Goal: Information Seeking & Learning: Learn about a topic

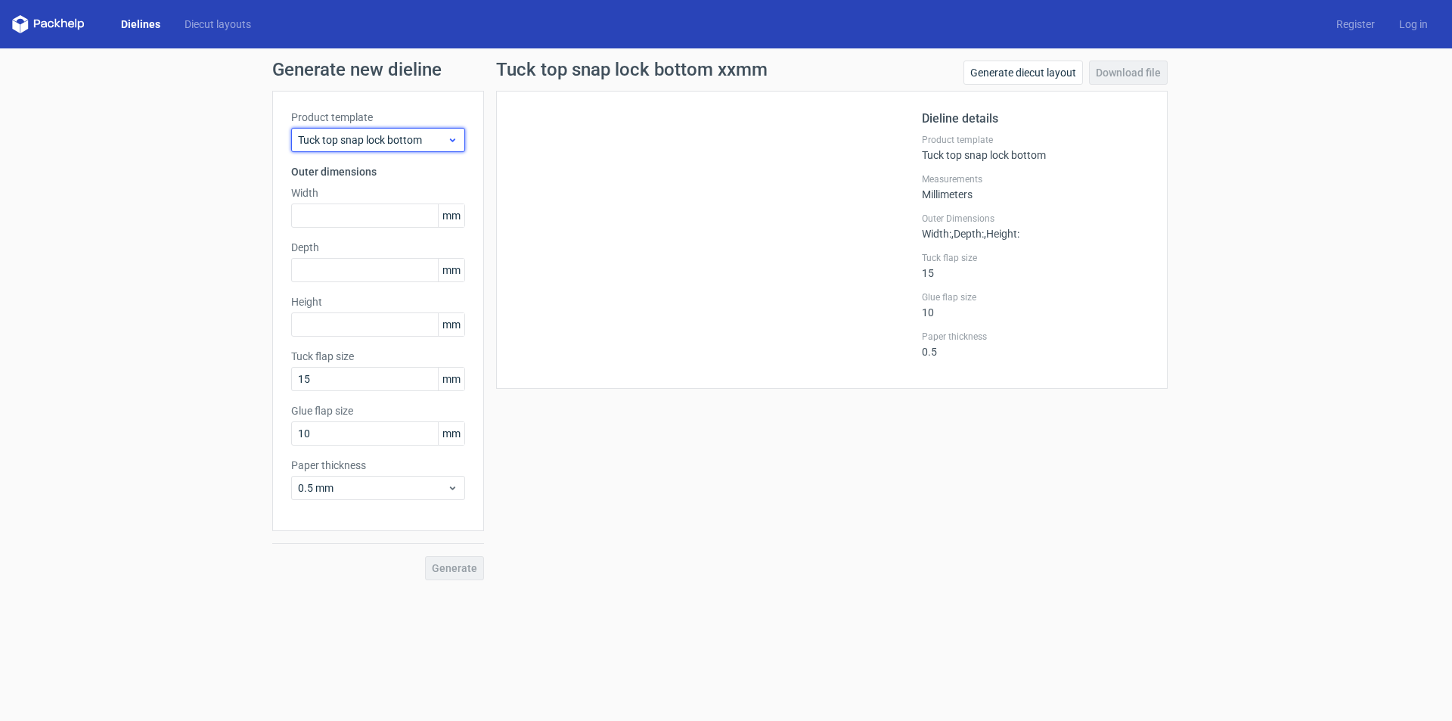
click at [438, 140] on span "Tuck top snap lock bottom" at bounding box center [372, 139] width 149 height 15
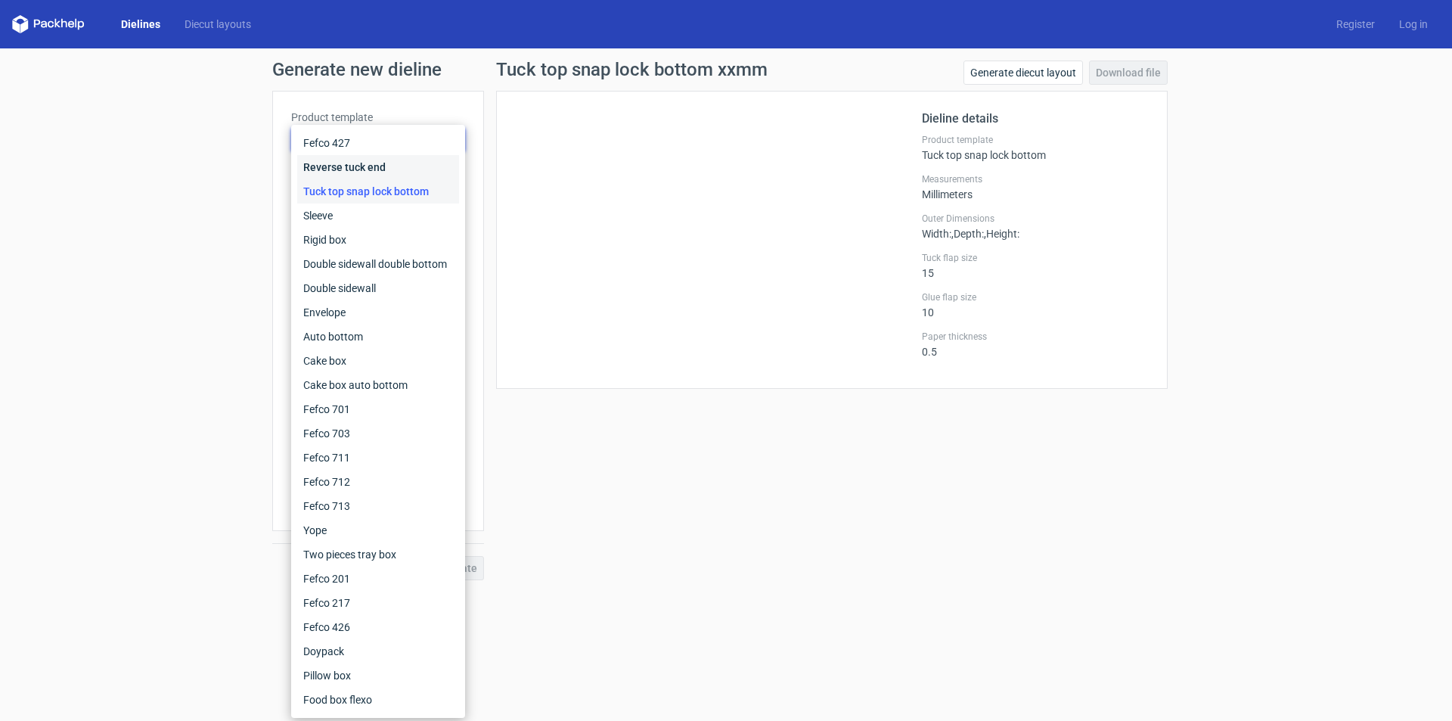
click at [362, 165] on div "Reverse tuck end" at bounding box center [378, 167] width 162 height 24
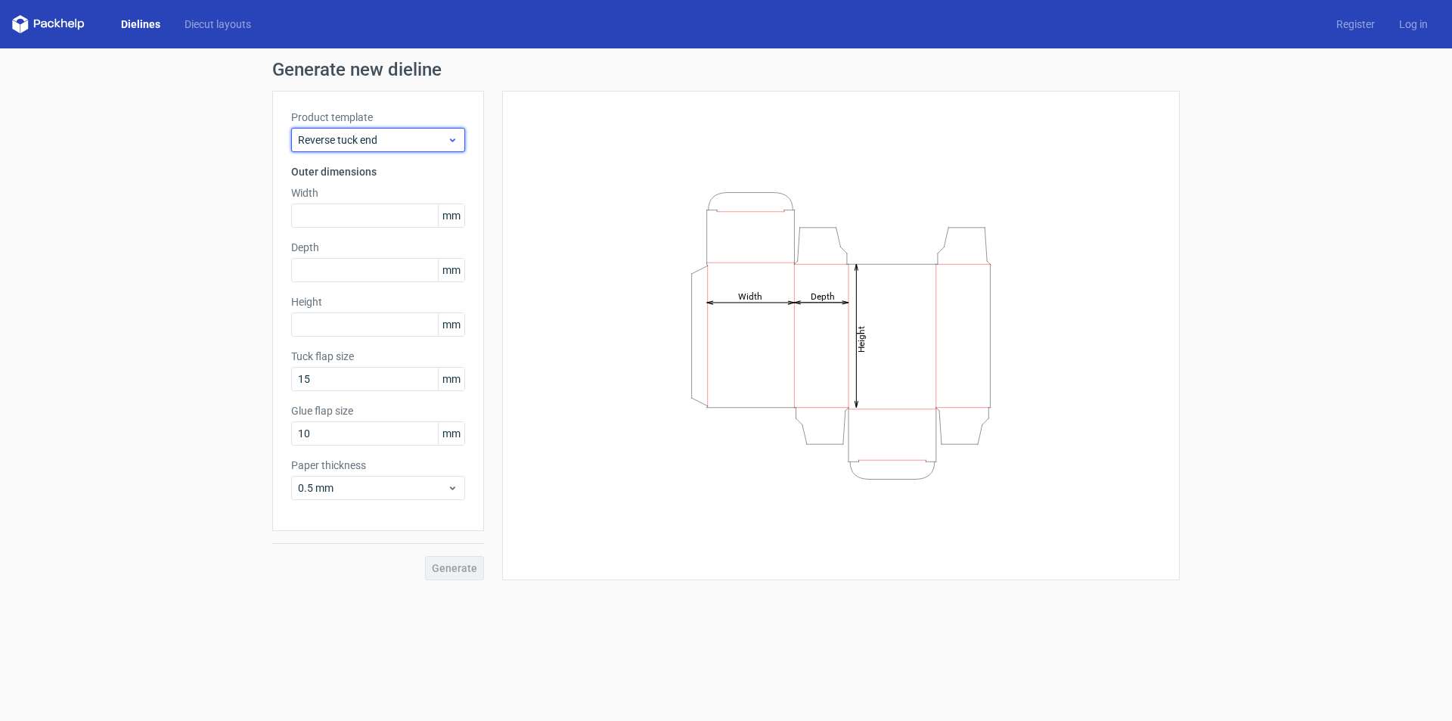
click at [390, 140] on span "Reverse tuck end" at bounding box center [372, 139] width 149 height 15
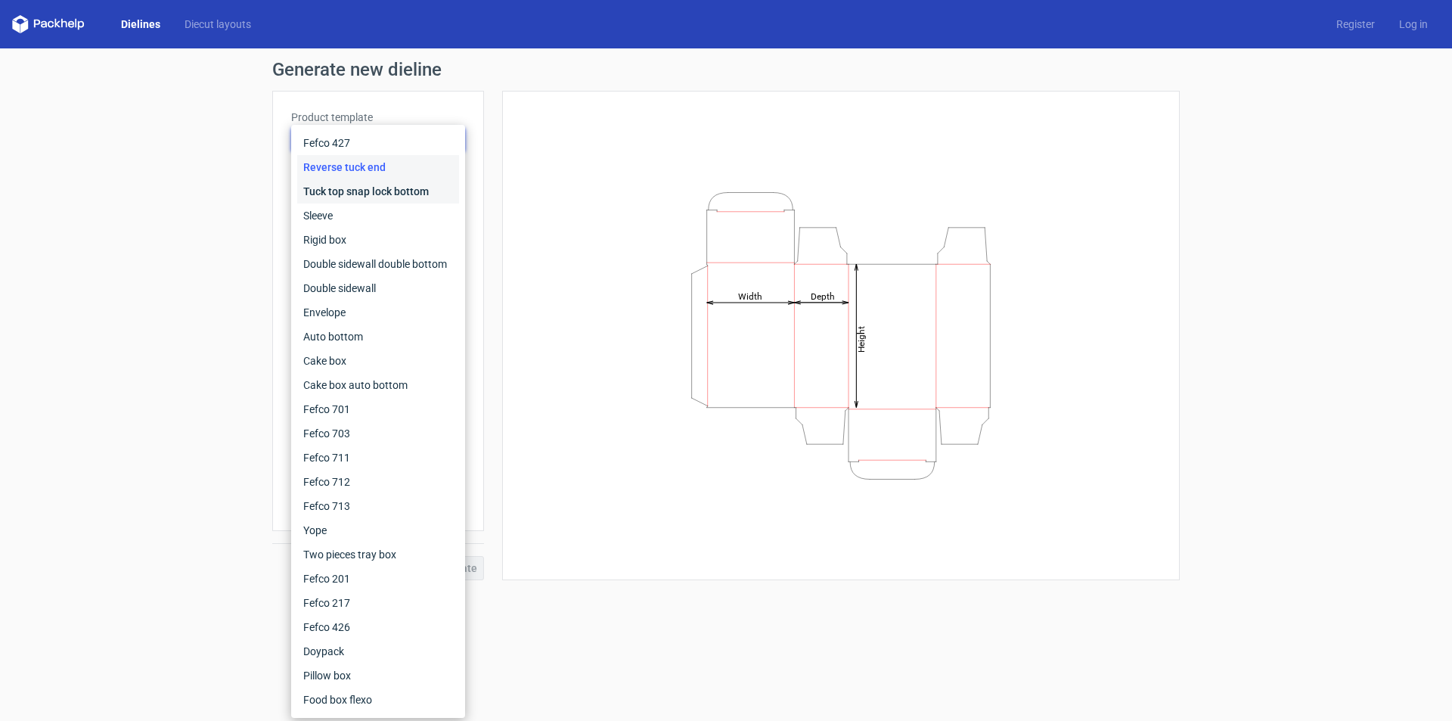
click at [355, 188] on div "Tuck top snap lock bottom" at bounding box center [378, 191] width 162 height 24
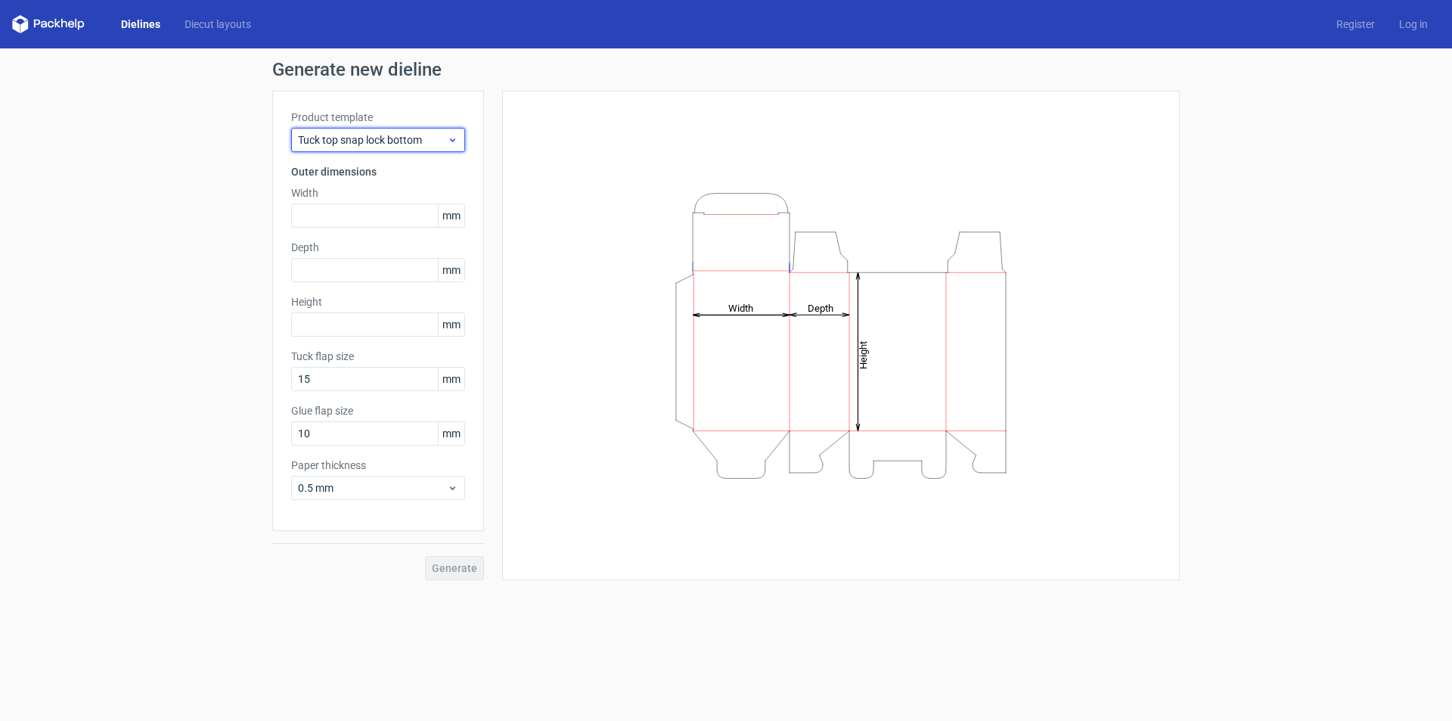
click at [371, 144] on span "Tuck top snap lock bottom" at bounding box center [372, 139] width 149 height 15
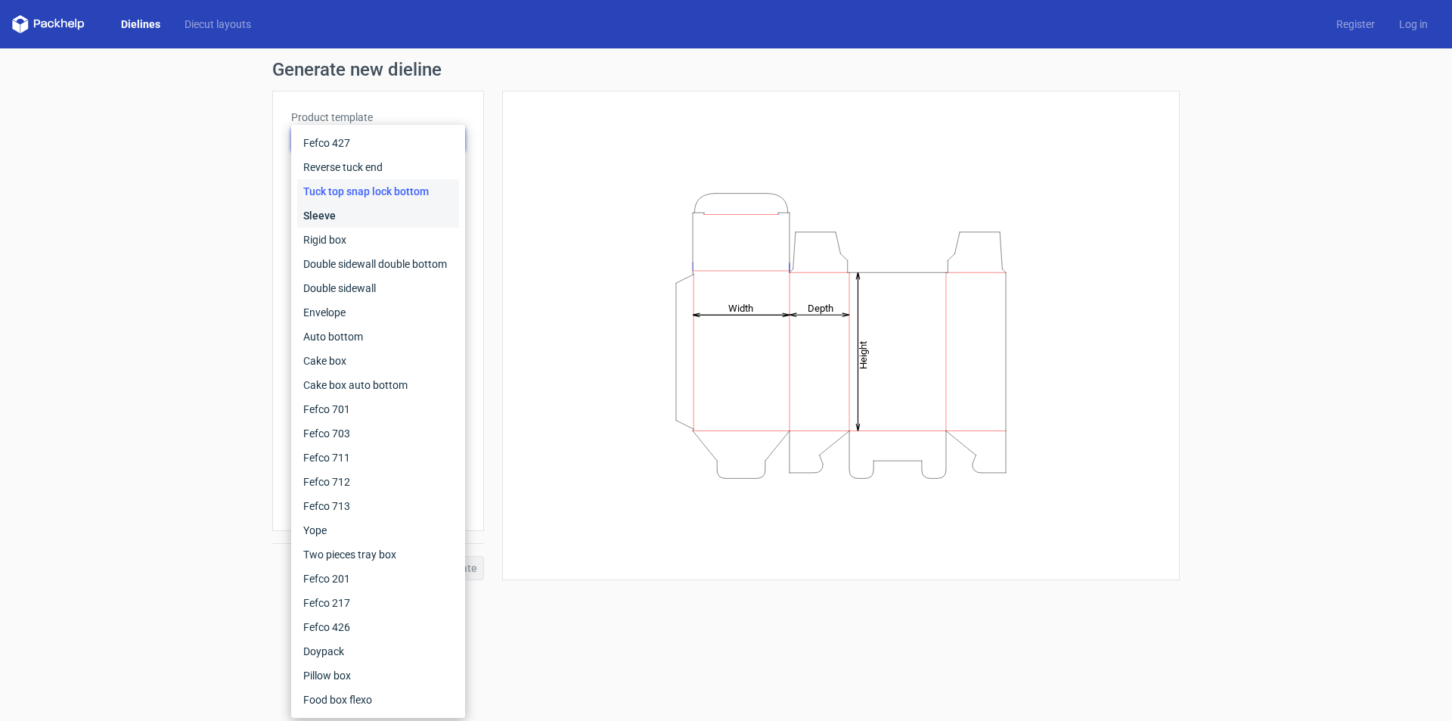
click at [343, 209] on div "Sleeve" at bounding box center [378, 215] width 162 height 24
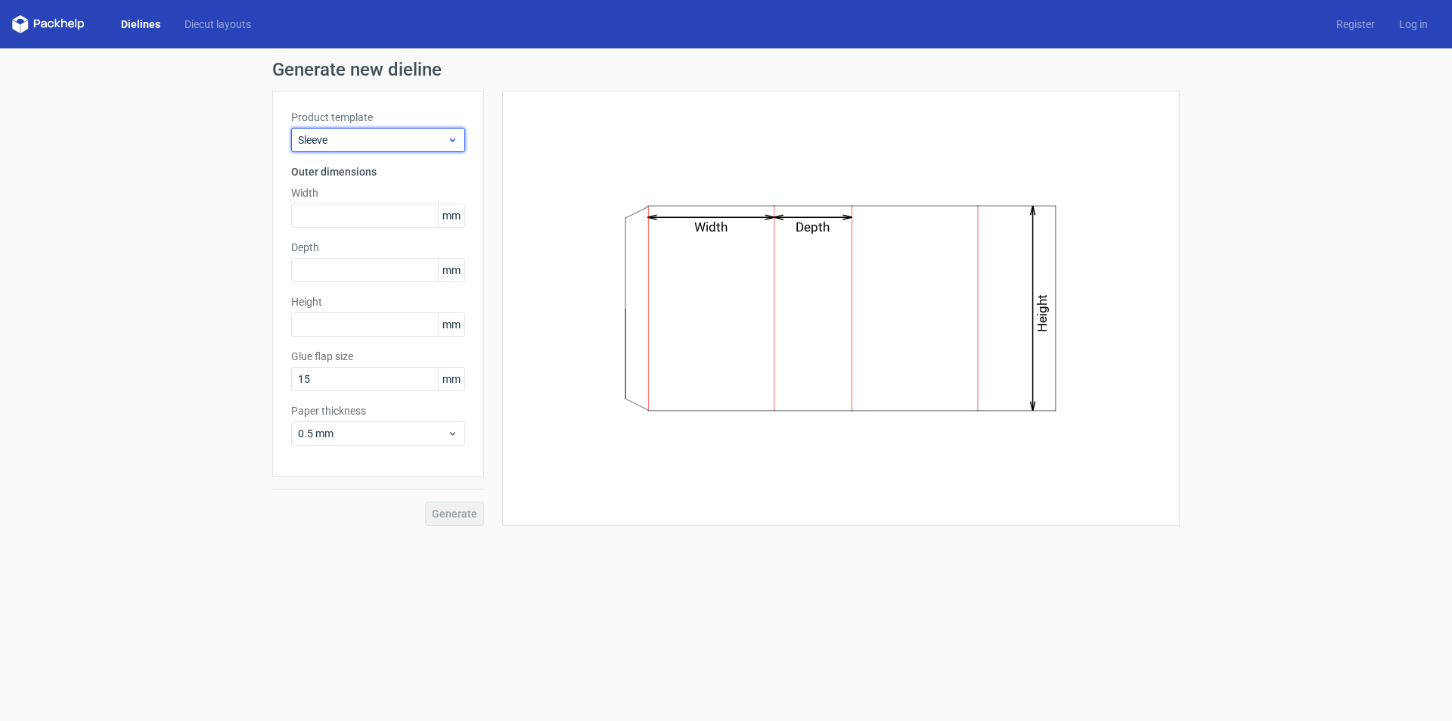
click at [377, 148] on div "Sleeve" at bounding box center [378, 140] width 174 height 24
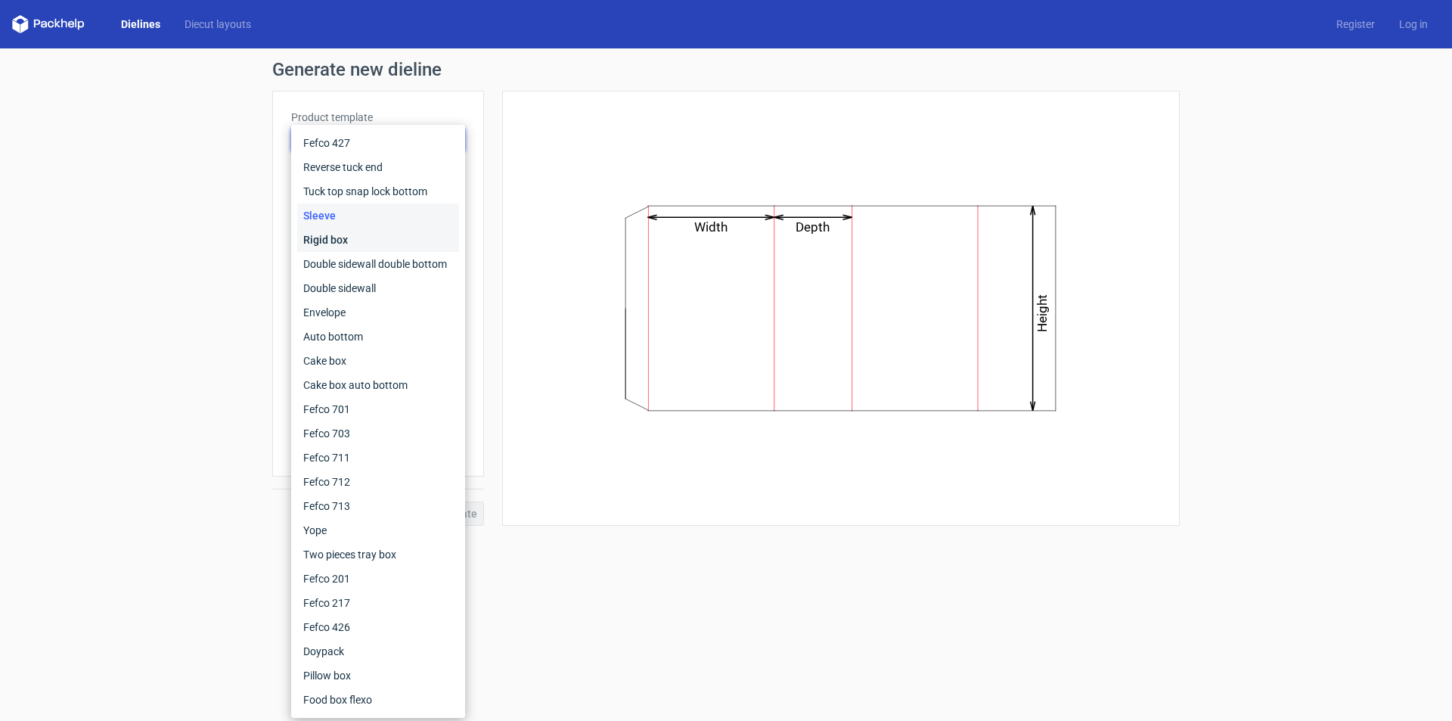
click at [338, 232] on div "Rigid box" at bounding box center [378, 240] width 162 height 24
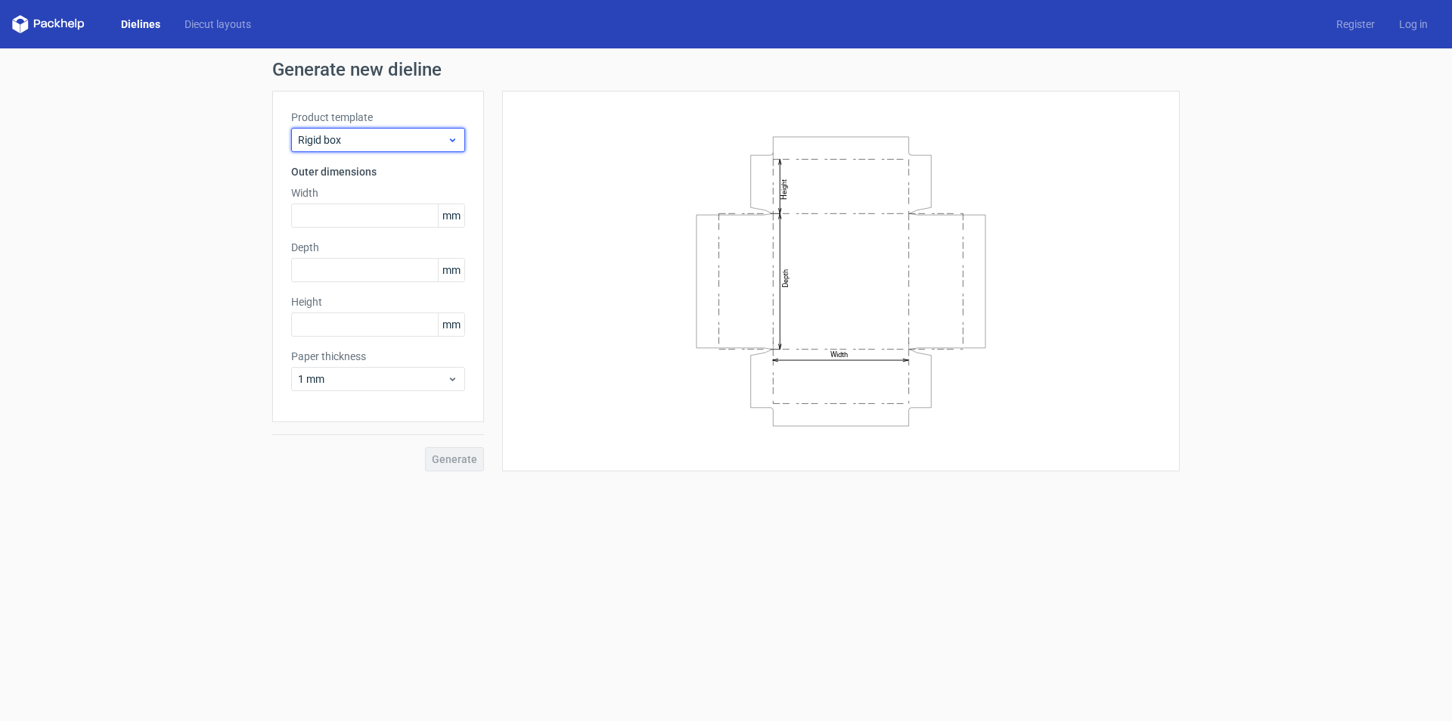
click at [395, 141] on span "Rigid box" at bounding box center [372, 139] width 149 height 15
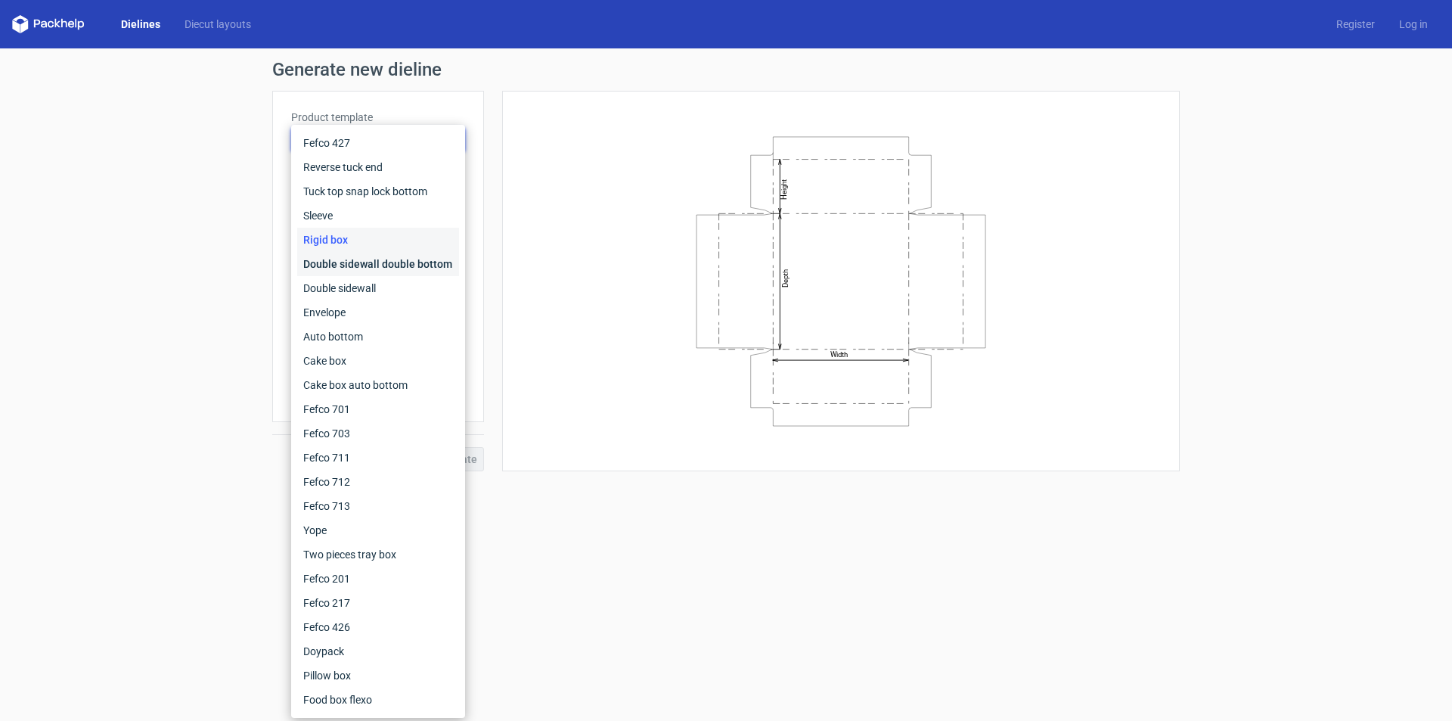
click at [350, 257] on div "Double sidewall double bottom" at bounding box center [378, 264] width 162 height 24
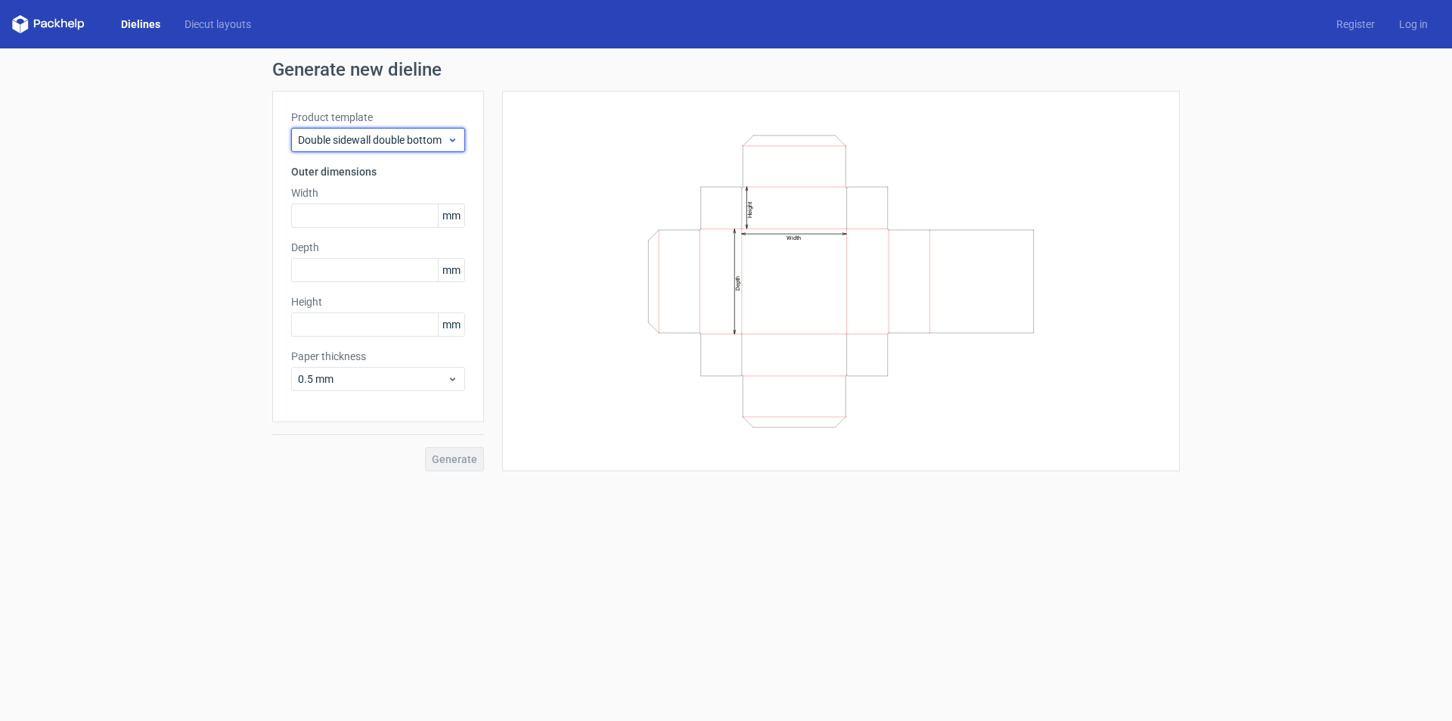
click at [359, 144] on span "Double sidewall double bottom" at bounding box center [372, 139] width 149 height 15
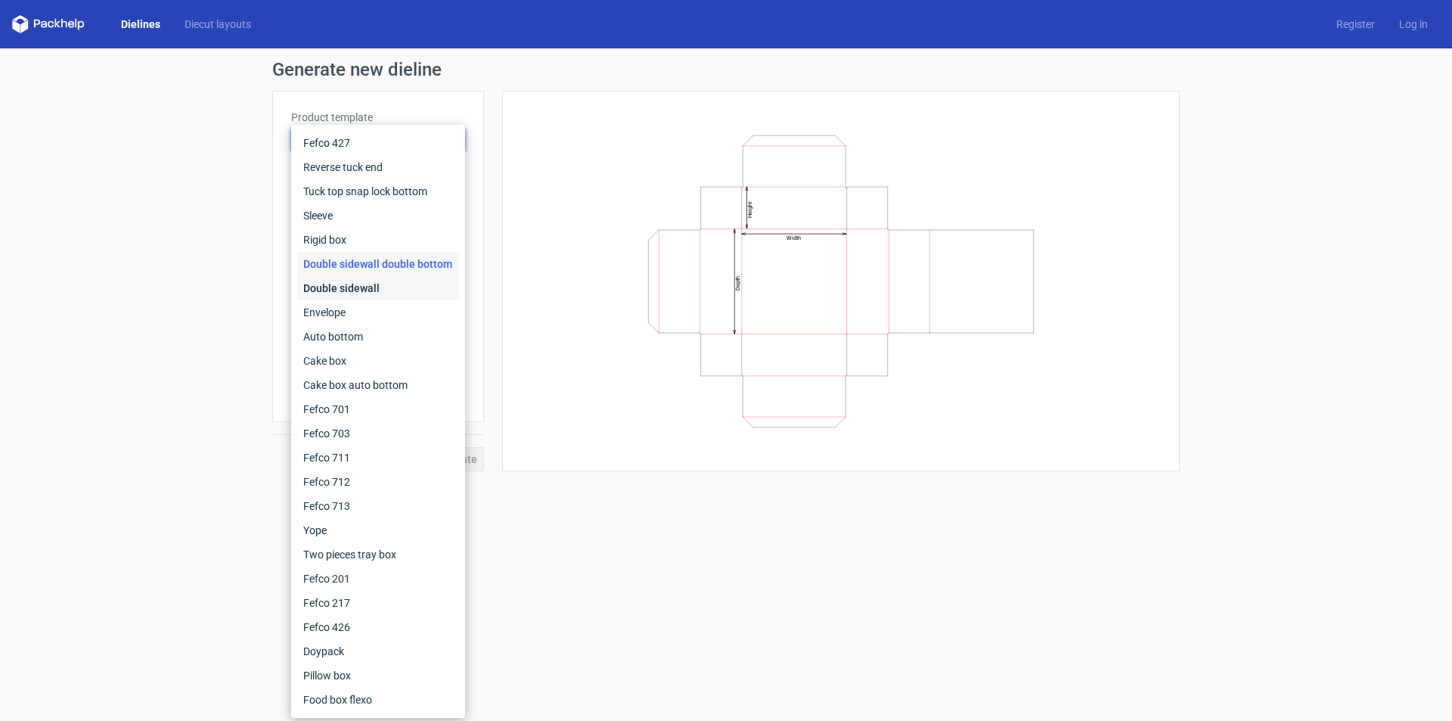
click at [336, 278] on div "Double sidewall" at bounding box center [378, 288] width 162 height 24
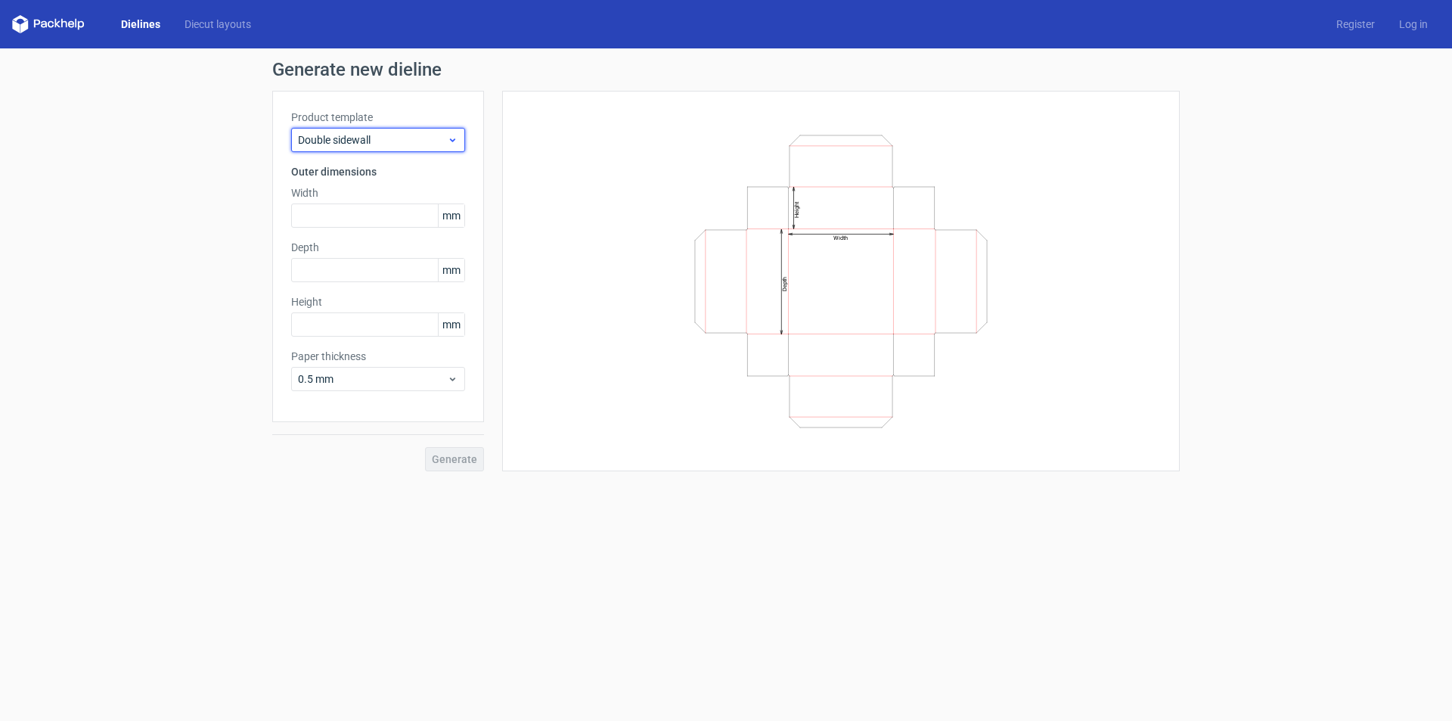
click at [378, 135] on span "Double sidewall" at bounding box center [372, 139] width 149 height 15
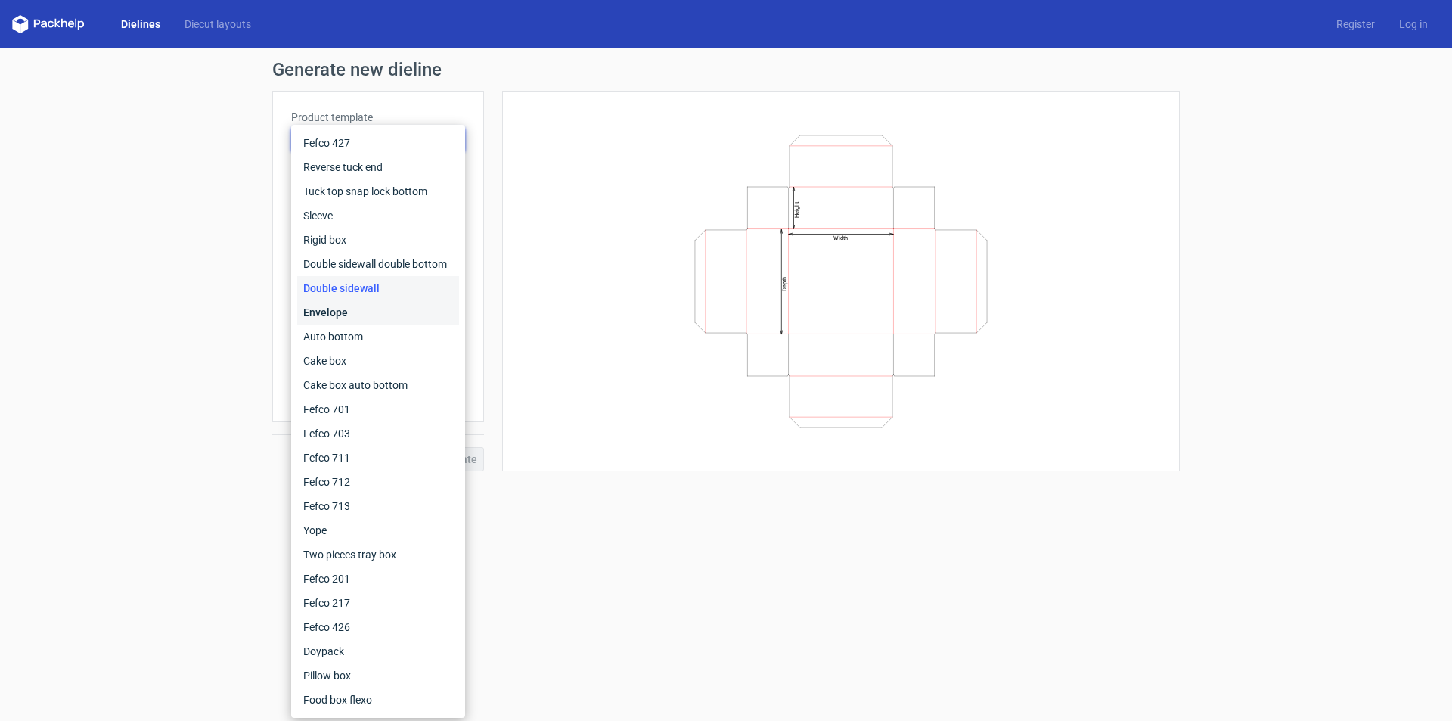
click at [339, 309] on div "Envelope" at bounding box center [378, 312] width 162 height 24
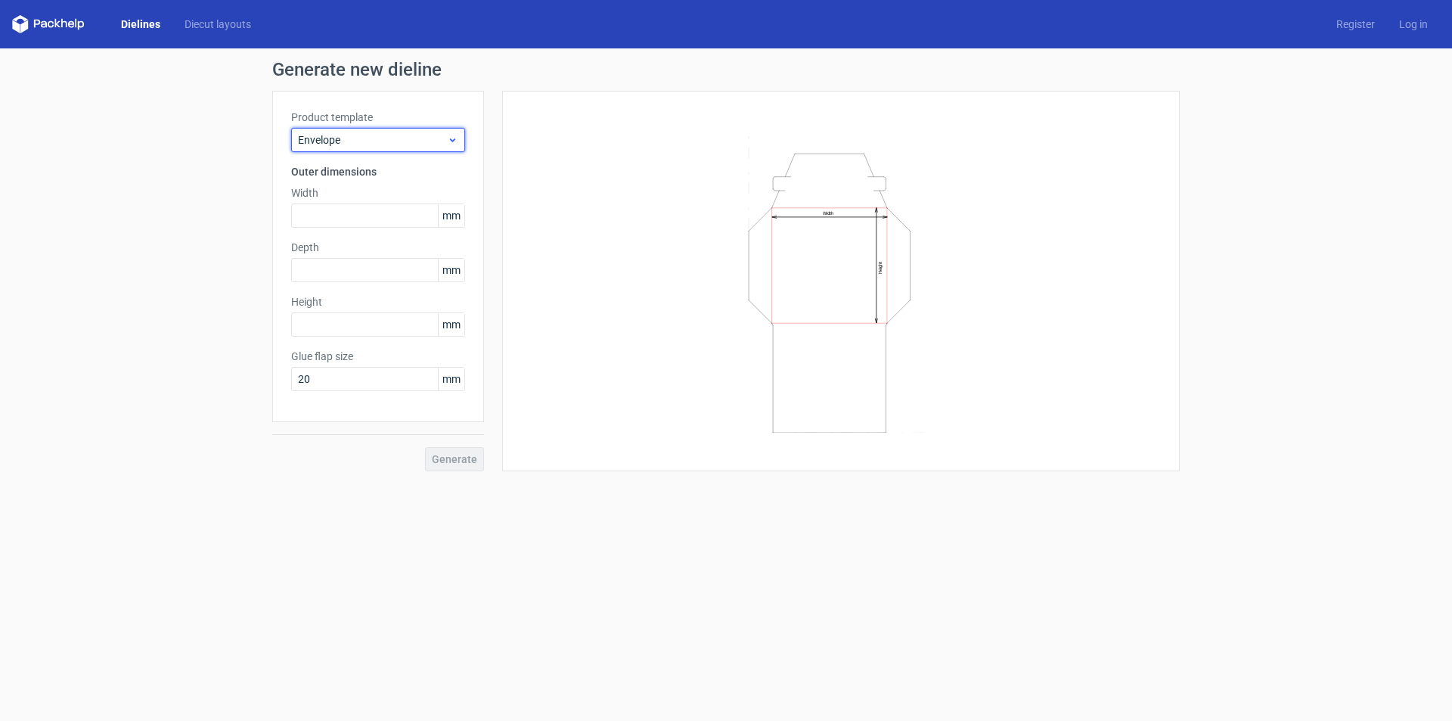
click at [377, 140] on span "Envelope" at bounding box center [372, 139] width 149 height 15
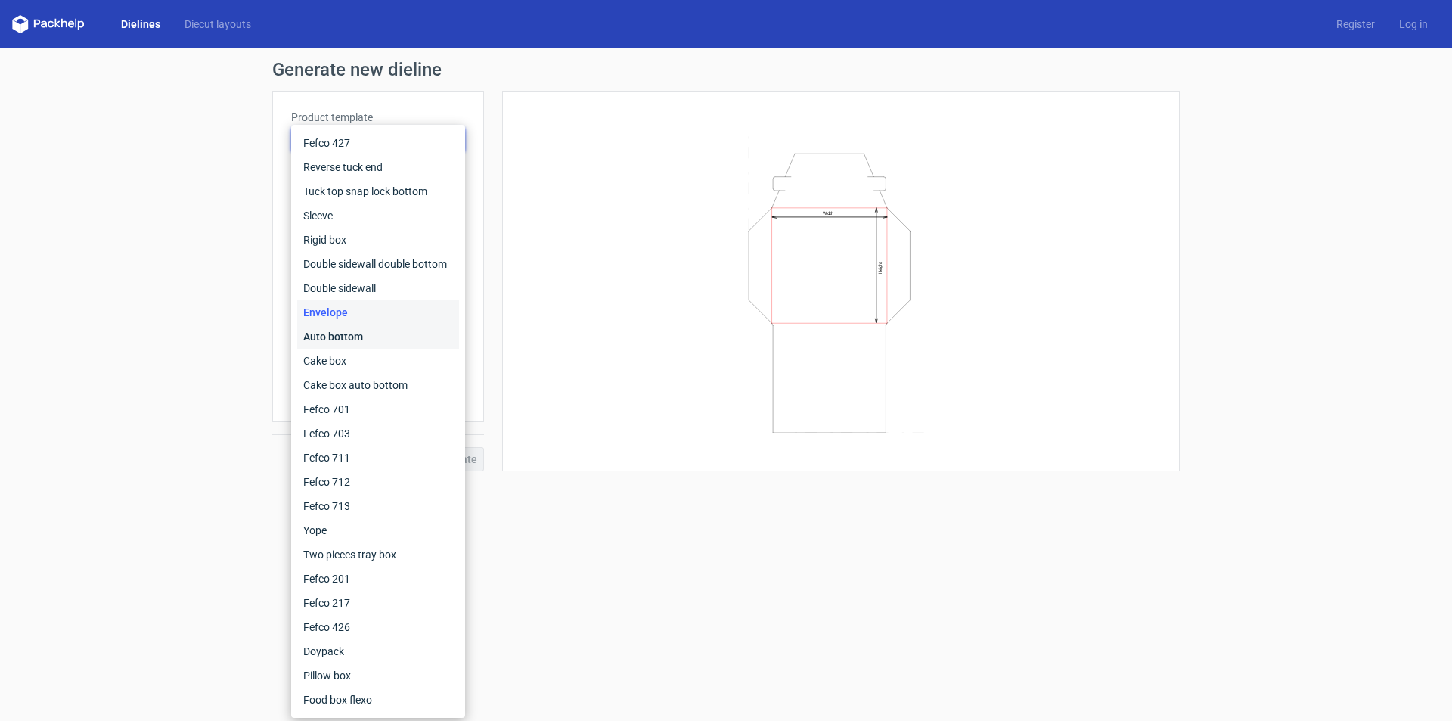
click at [340, 331] on div "Auto bottom" at bounding box center [378, 337] width 162 height 24
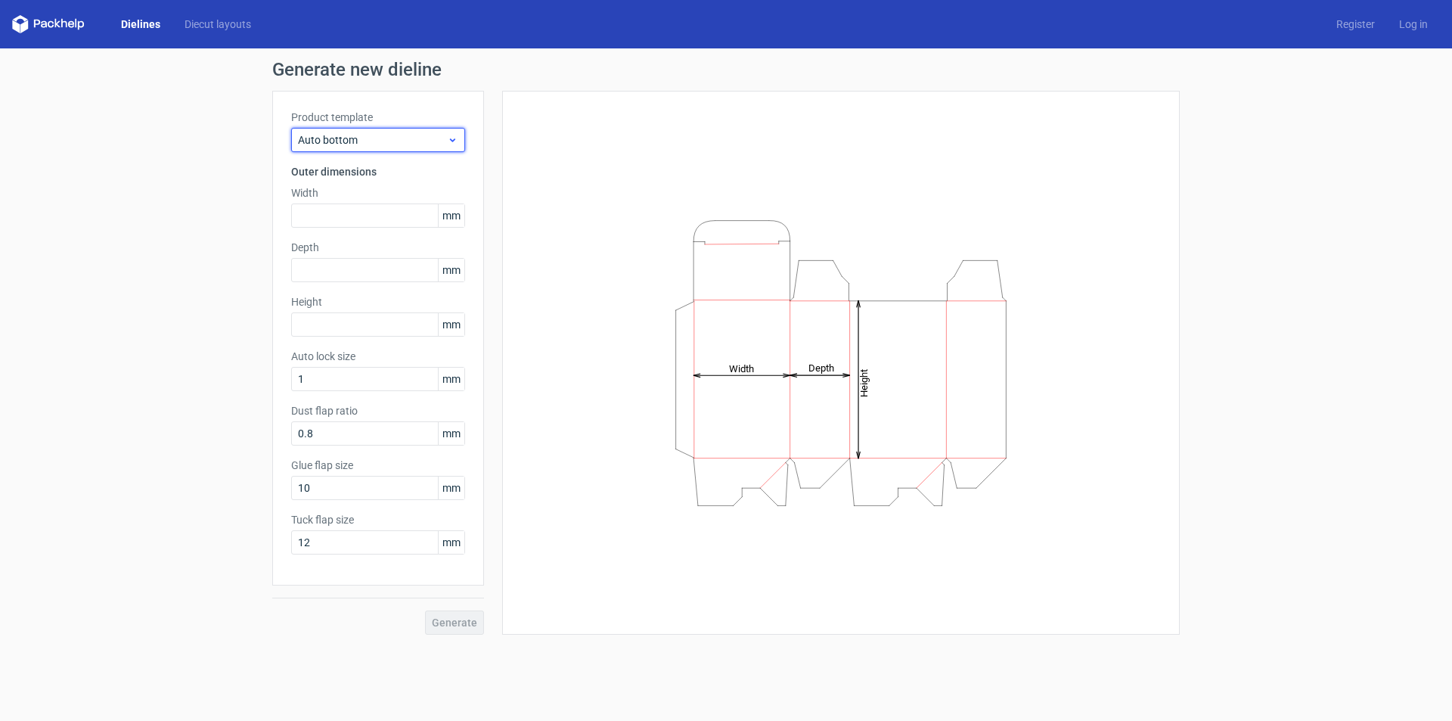
click at [373, 145] on span "Auto bottom" at bounding box center [372, 139] width 149 height 15
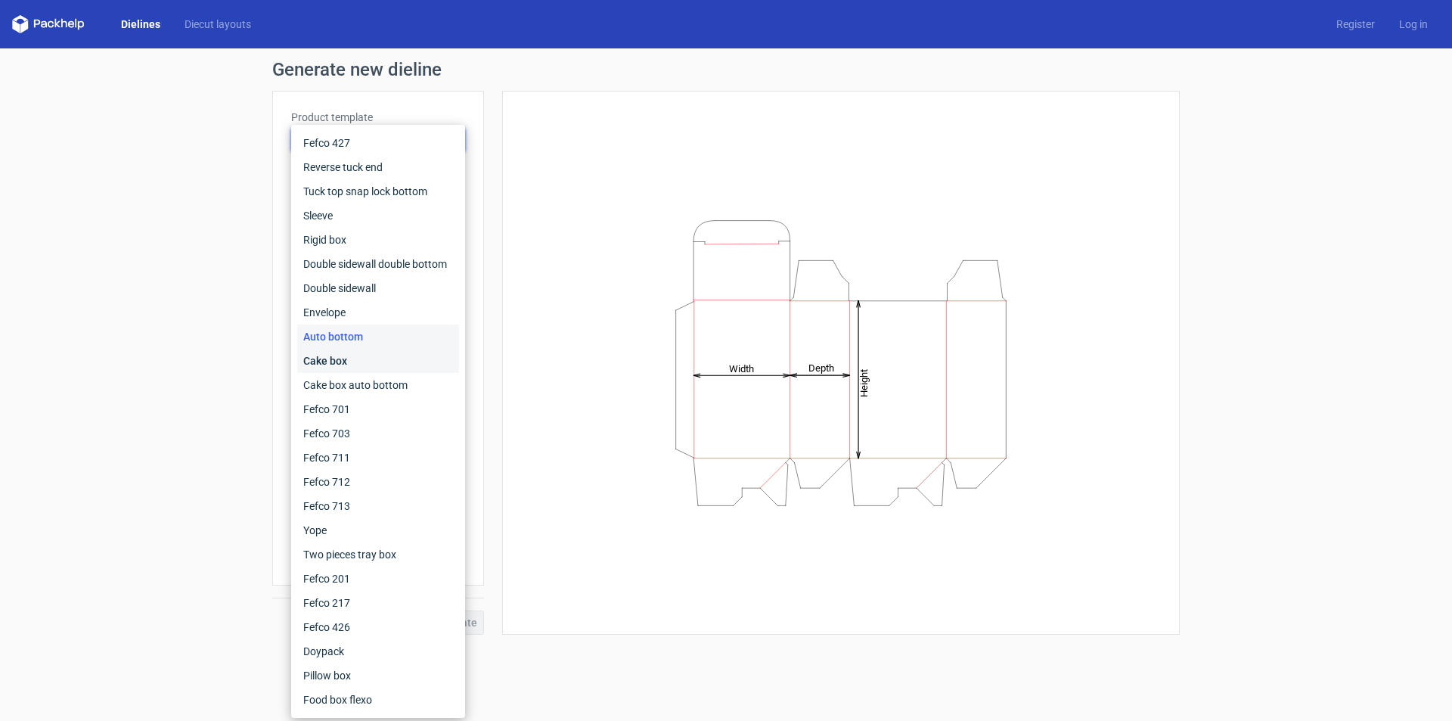
click at [339, 353] on div "Cake box" at bounding box center [378, 361] width 162 height 24
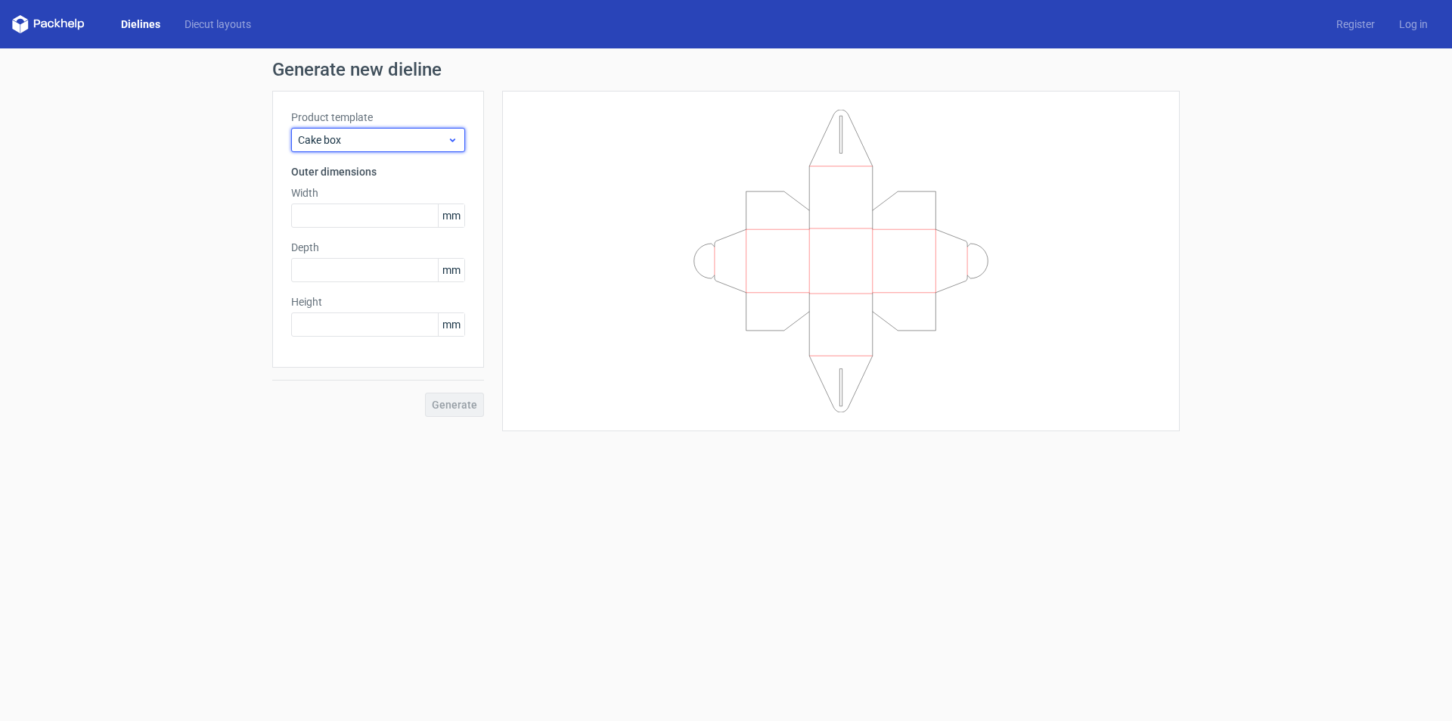
click at [377, 138] on span "Cake box" at bounding box center [372, 139] width 149 height 15
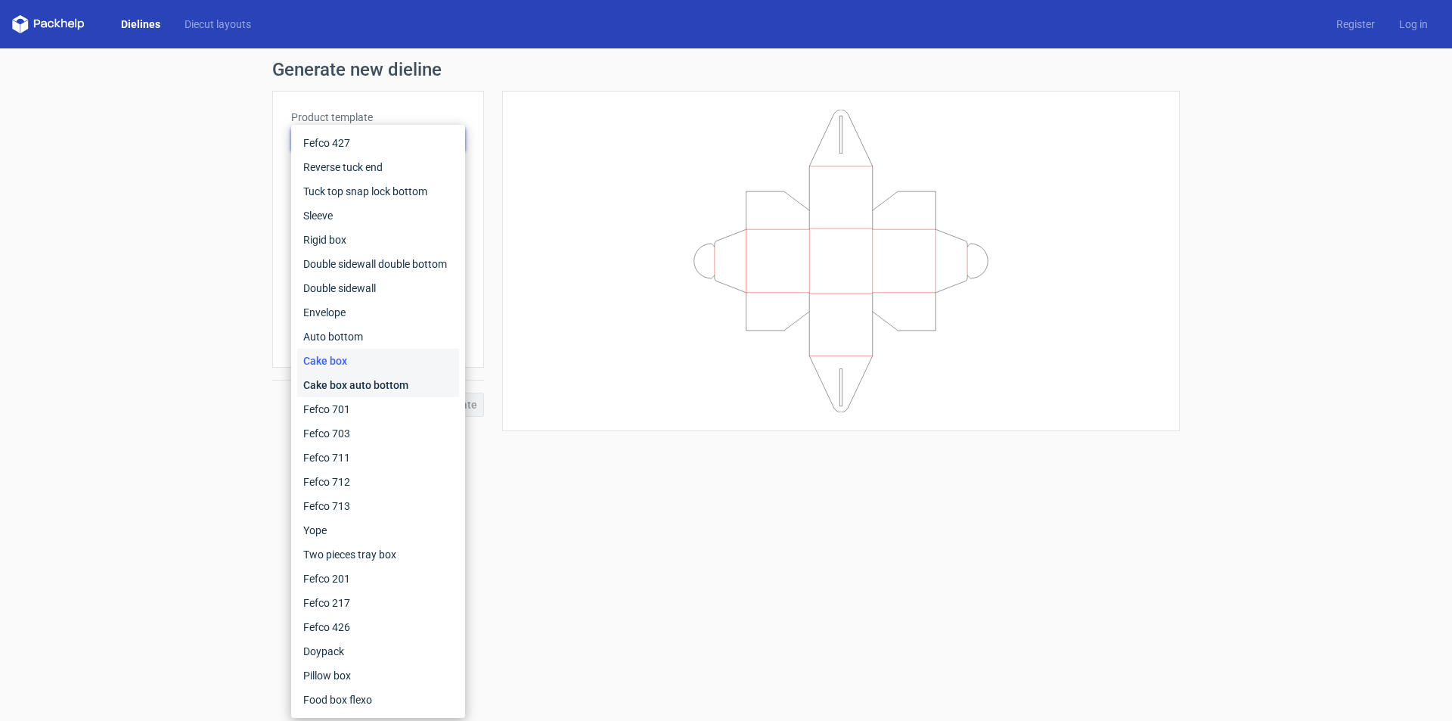
click at [344, 379] on div "Cake box auto bottom" at bounding box center [378, 385] width 162 height 24
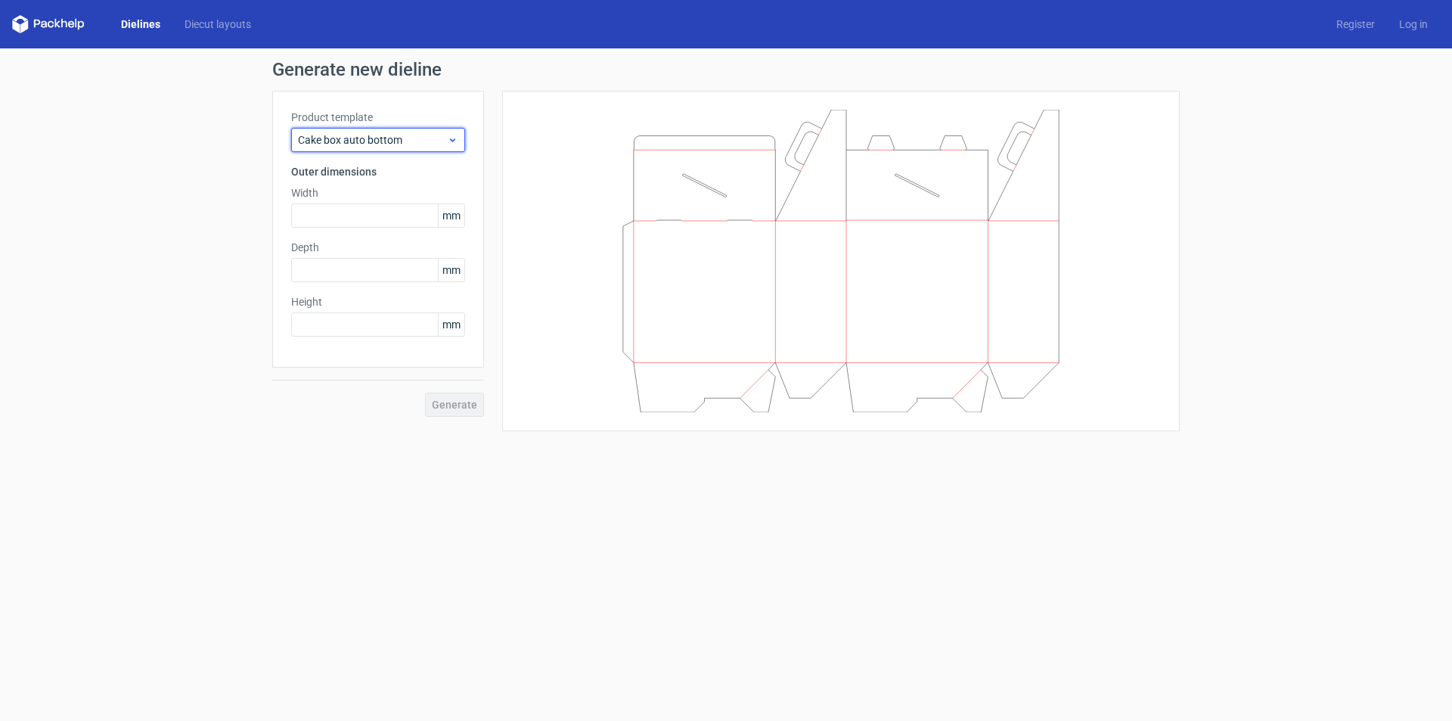
click at [402, 140] on span "Cake box auto bottom" at bounding box center [372, 139] width 149 height 15
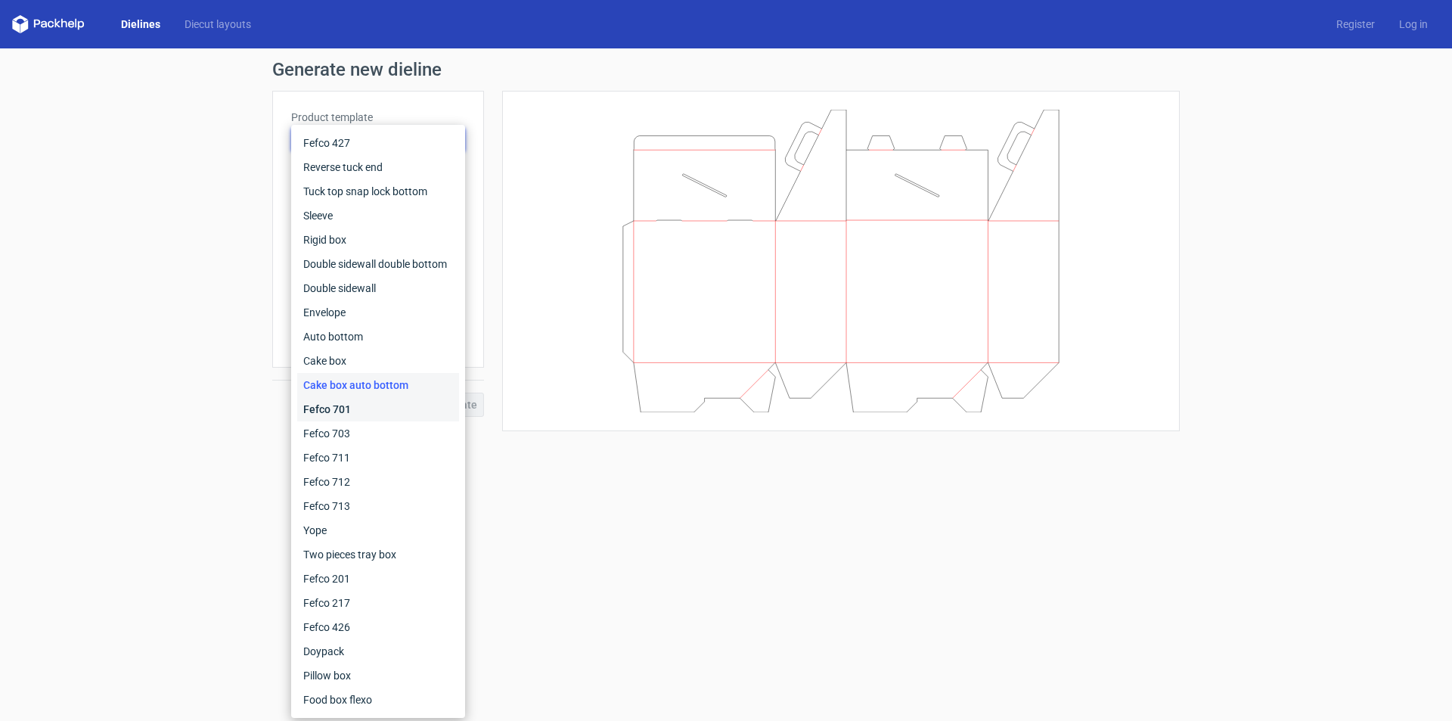
click at [338, 406] on div "Fefco 701" at bounding box center [378, 409] width 162 height 24
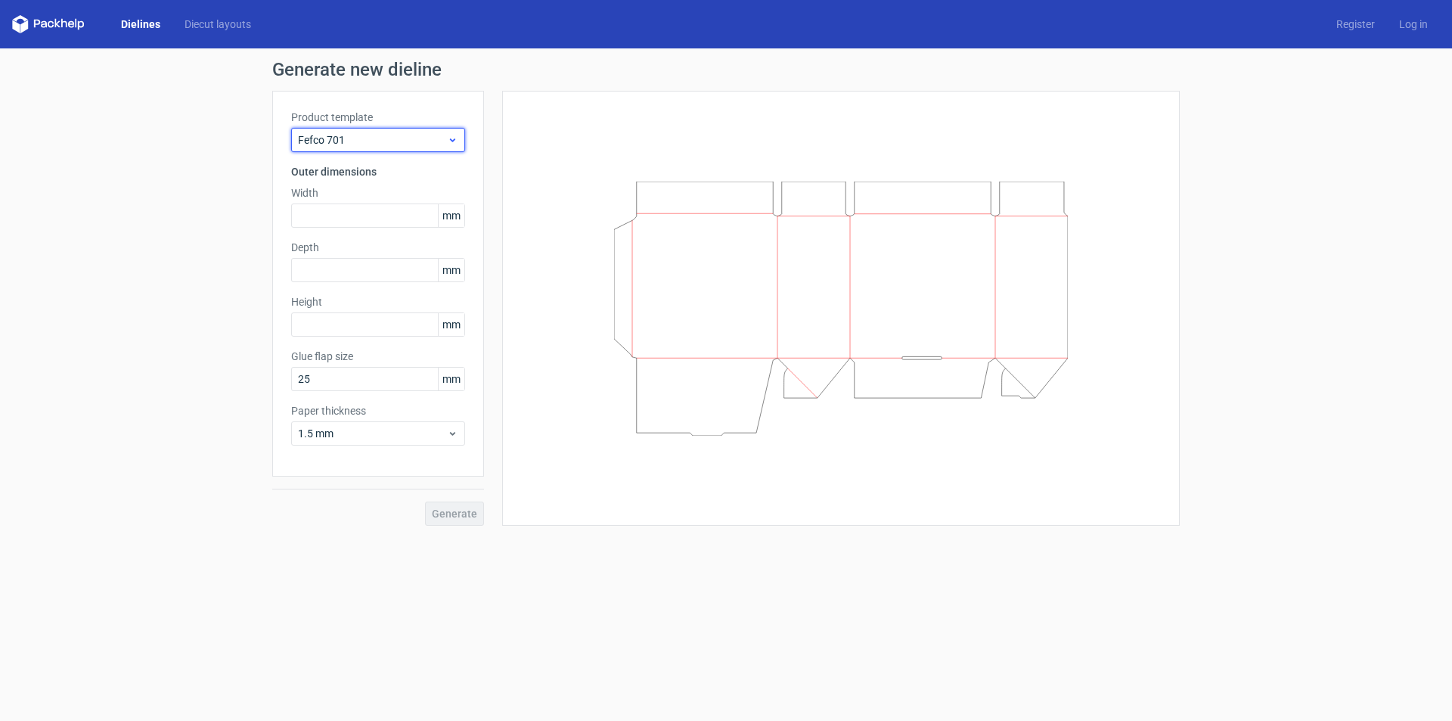
click at [368, 143] on span "Fefco 701" at bounding box center [372, 139] width 149 height 15
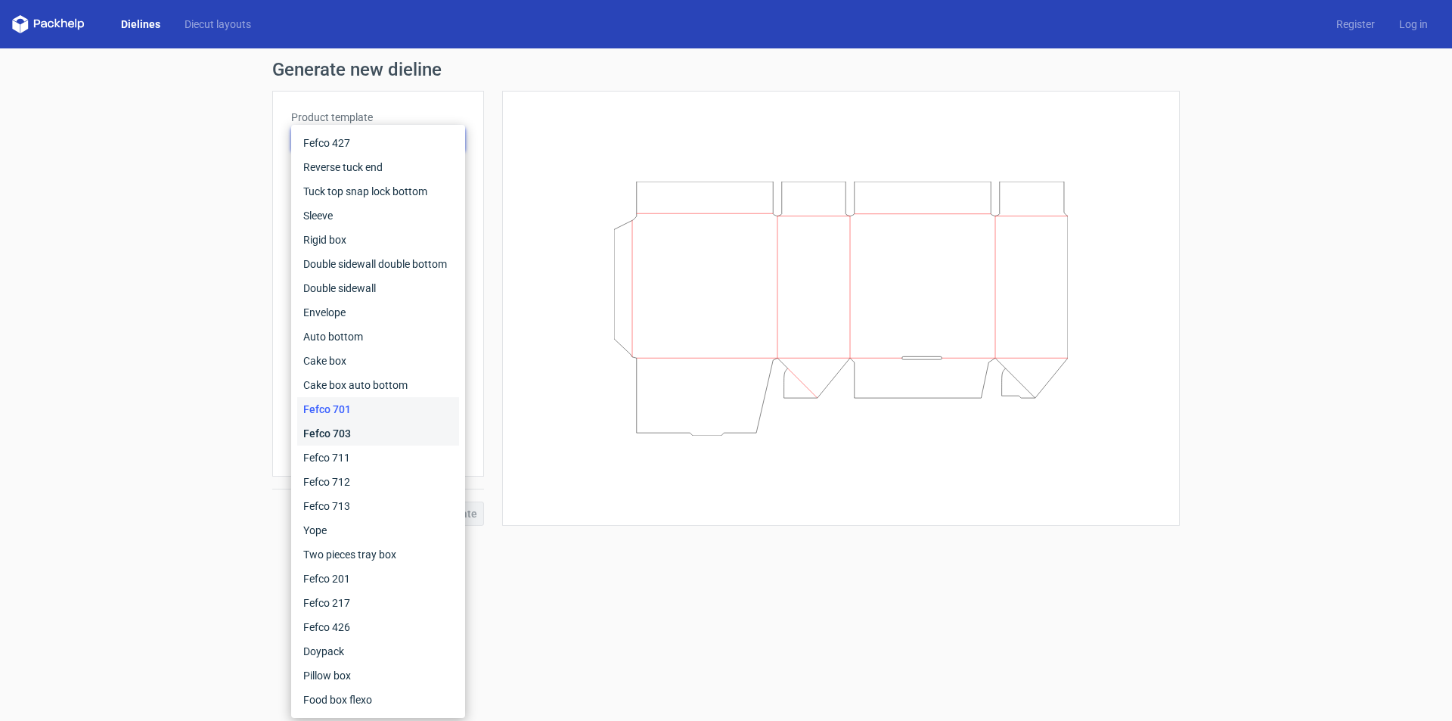
click at [317, 430] on div "Fefco 703" at bounding box center [378, 433] width 162 height 24
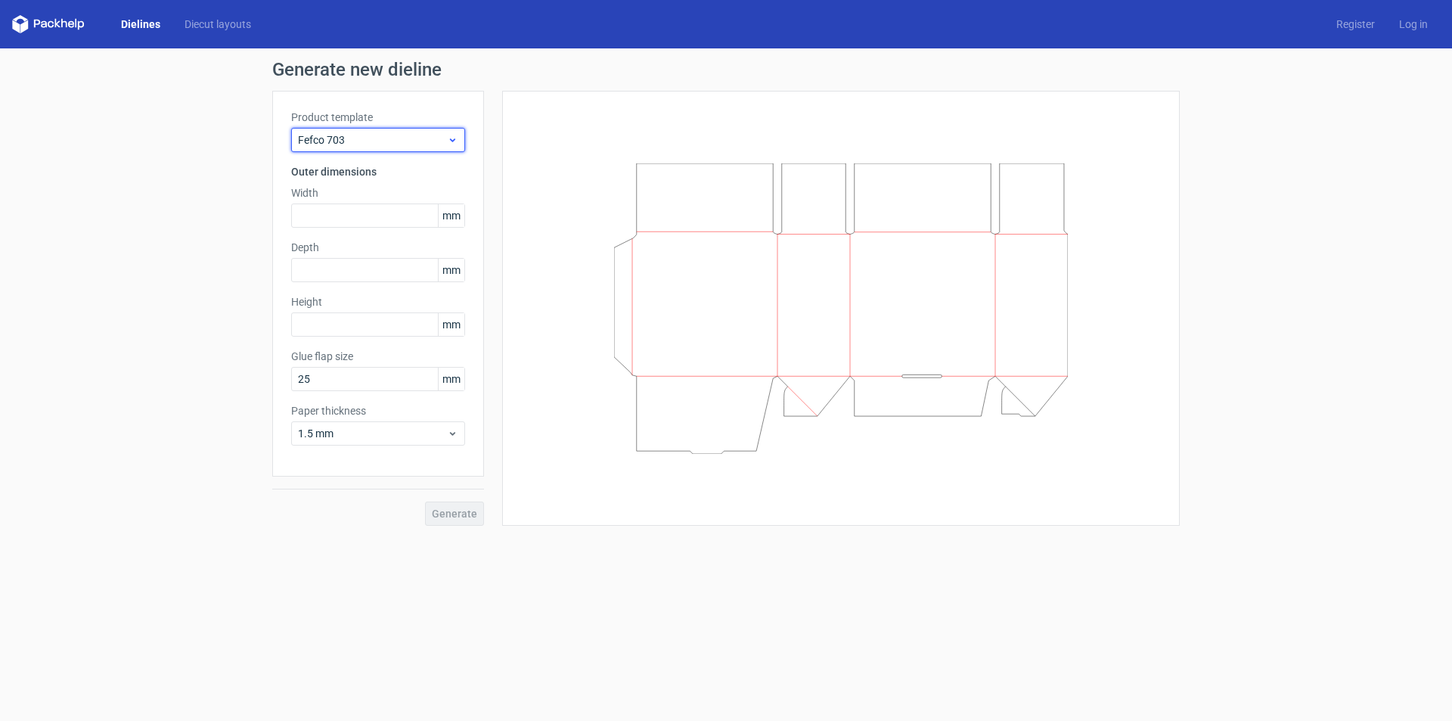
click at [387, 140] on span "Fefco 703" at bounding box center [372, 139] width 149 height 15
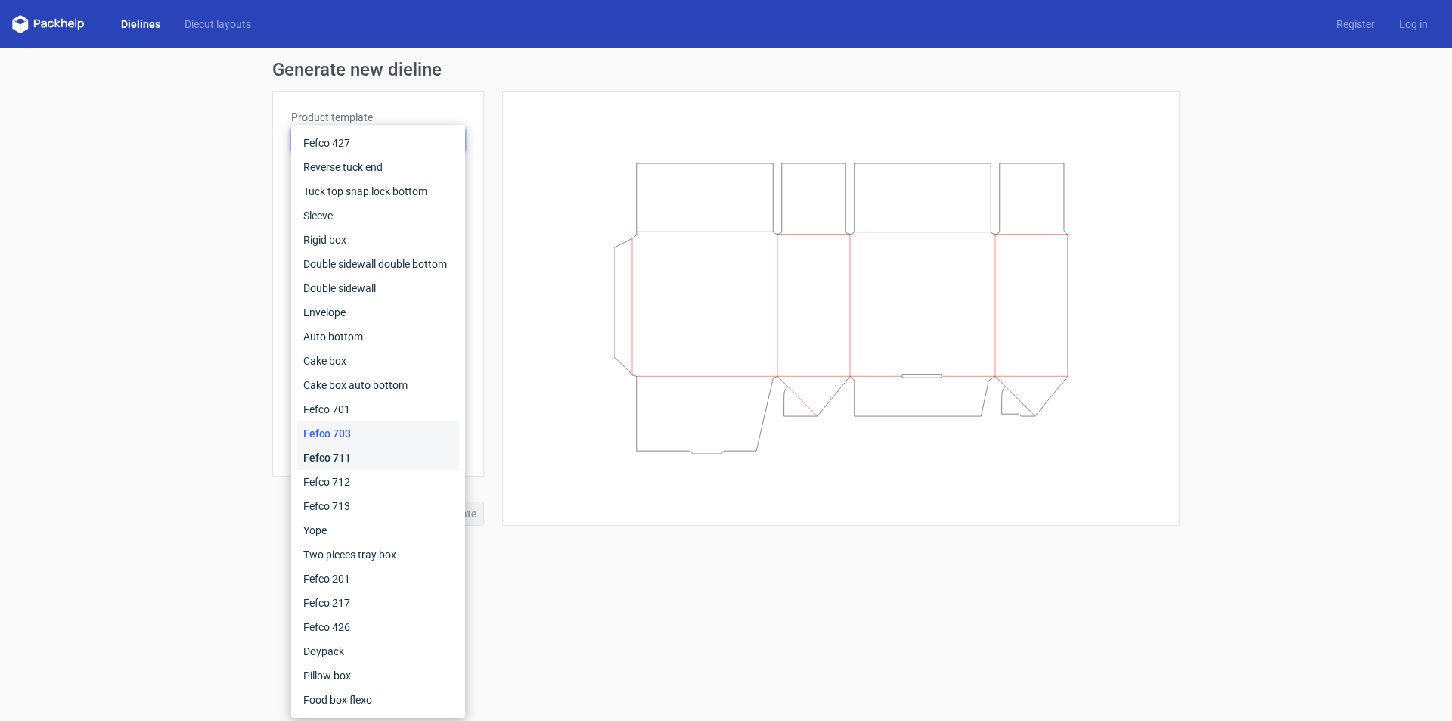
click at [338, 452] on div "Fefco 711" at bounding box center [378, 458] width 162 height 24
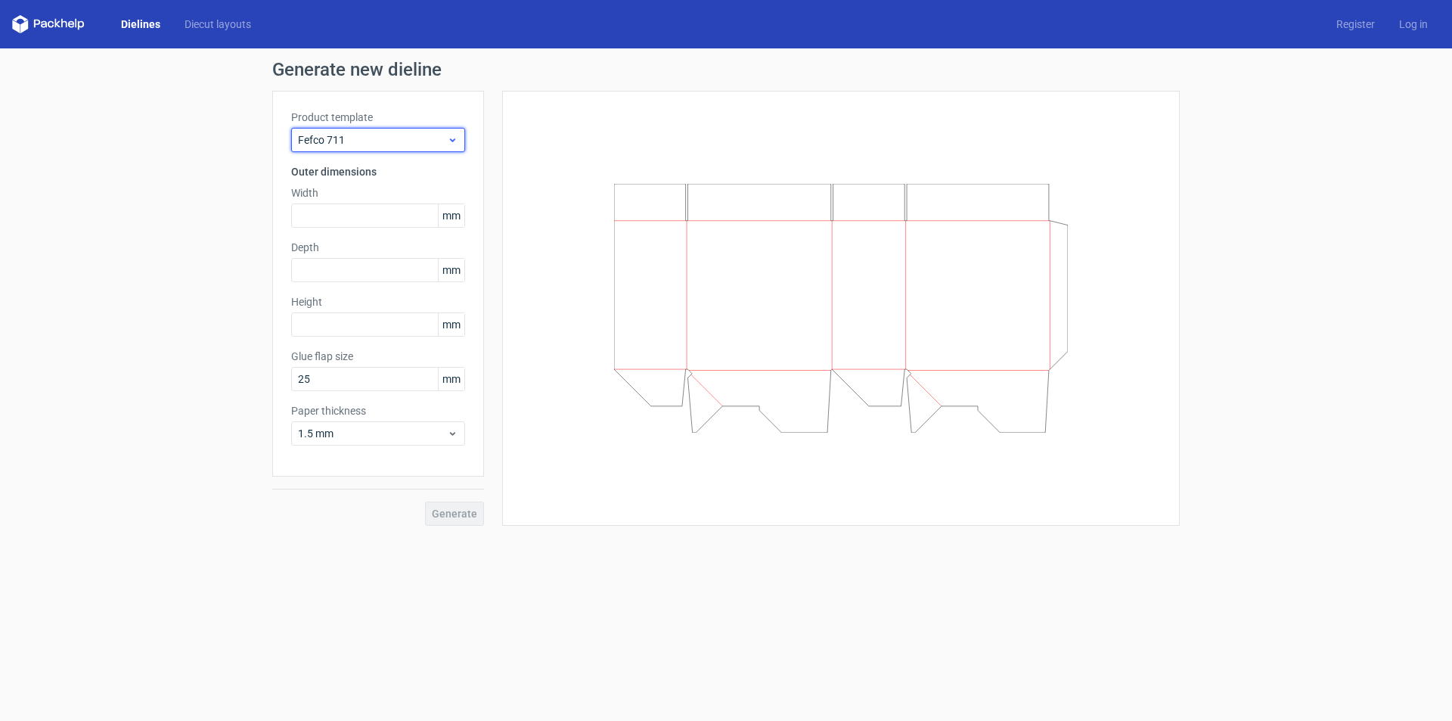
click at [424, 137] on span "Fefco 711" at bounding box center [372, 139] width 149 height 15
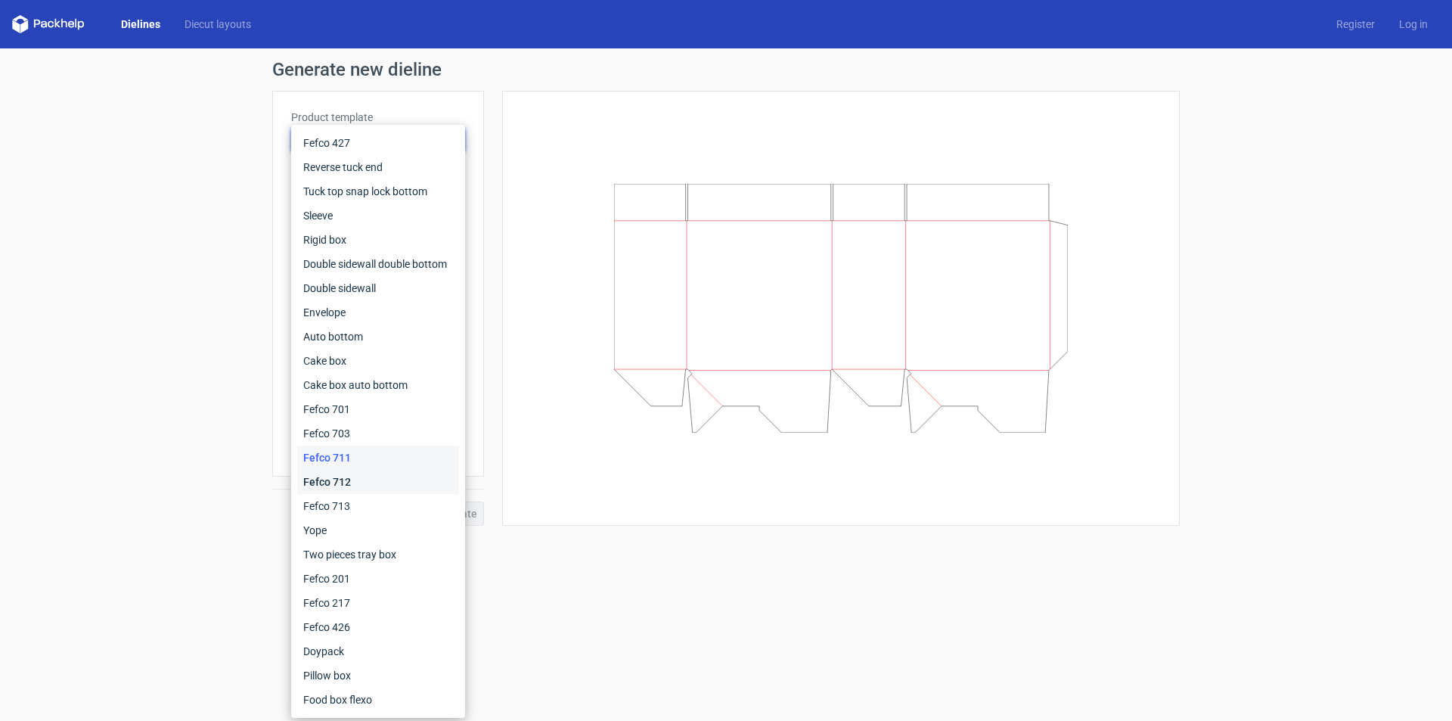
click at [333, 474] on div "Fefco 712" at bounding box center [378, 482] width 162 height 24
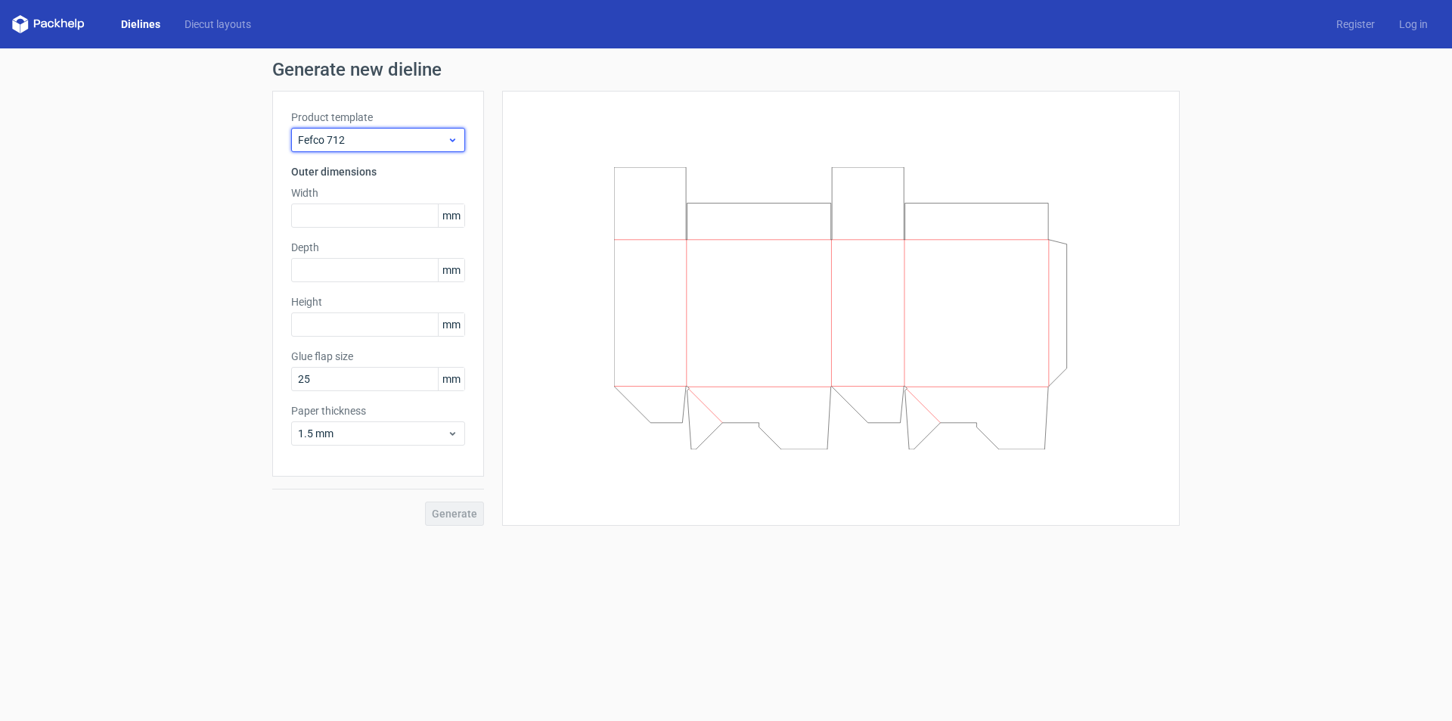
click at [393, 136] on span "Fefco 712" at bounding box center [372, 139] width 149 height 15
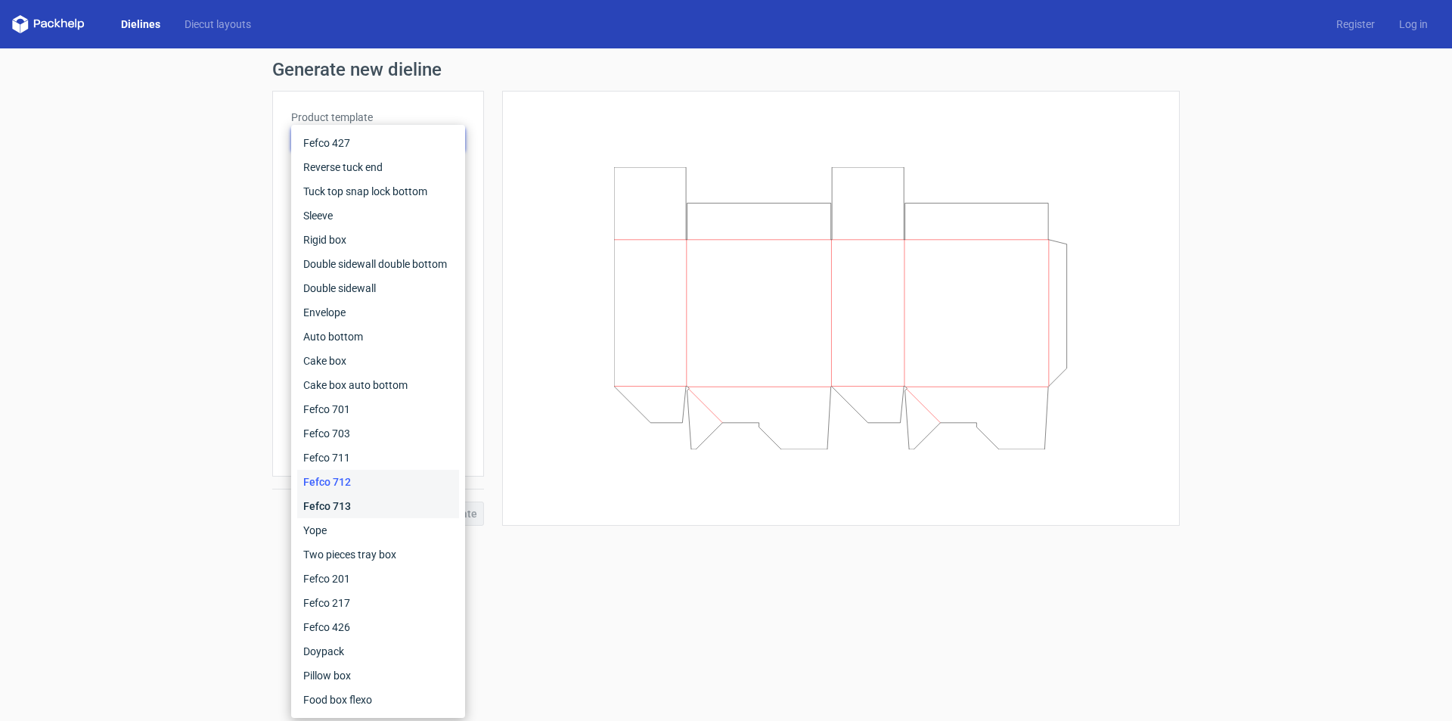
click at [347, 501] on div "Fefco 713" at bounding box center [378, 506] width 162 height 24
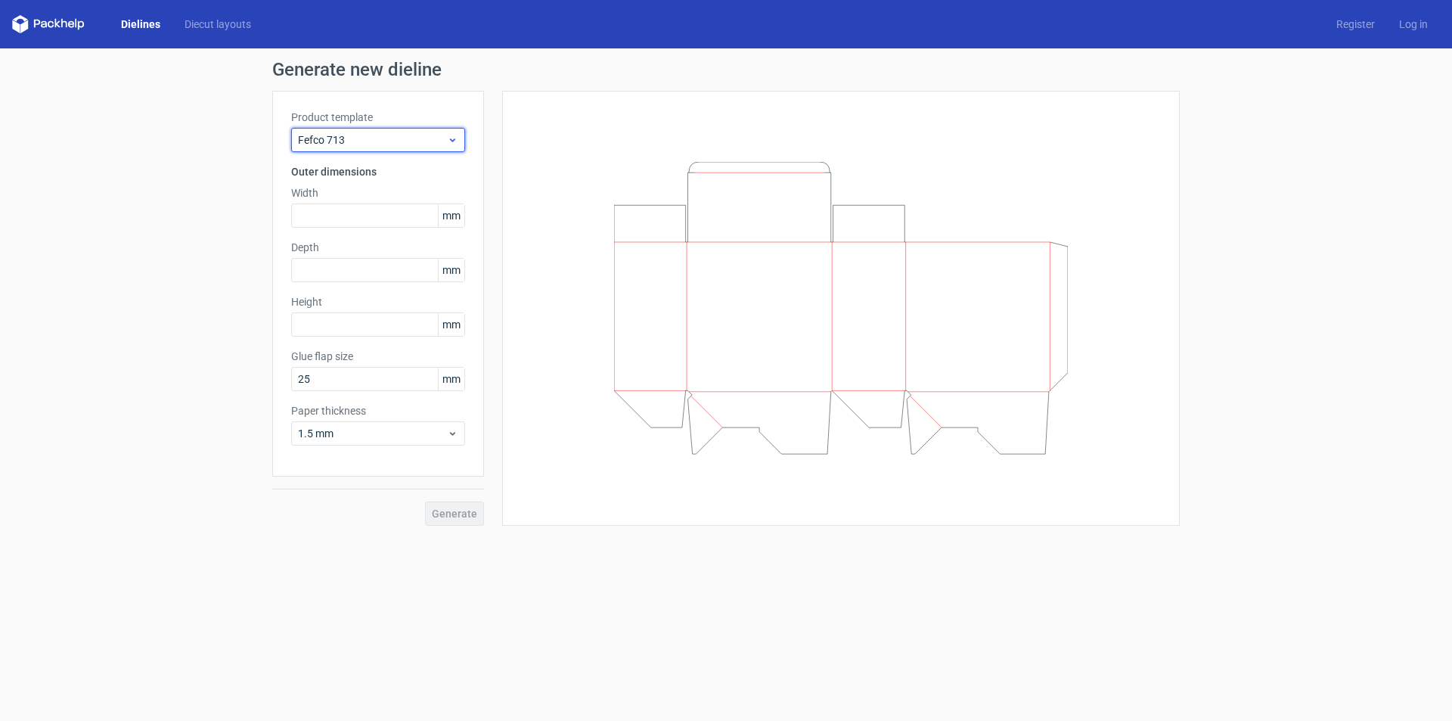
click at [379, 138] on span "Fefco 713" at bounding box center [372, 139] width 149 height 15
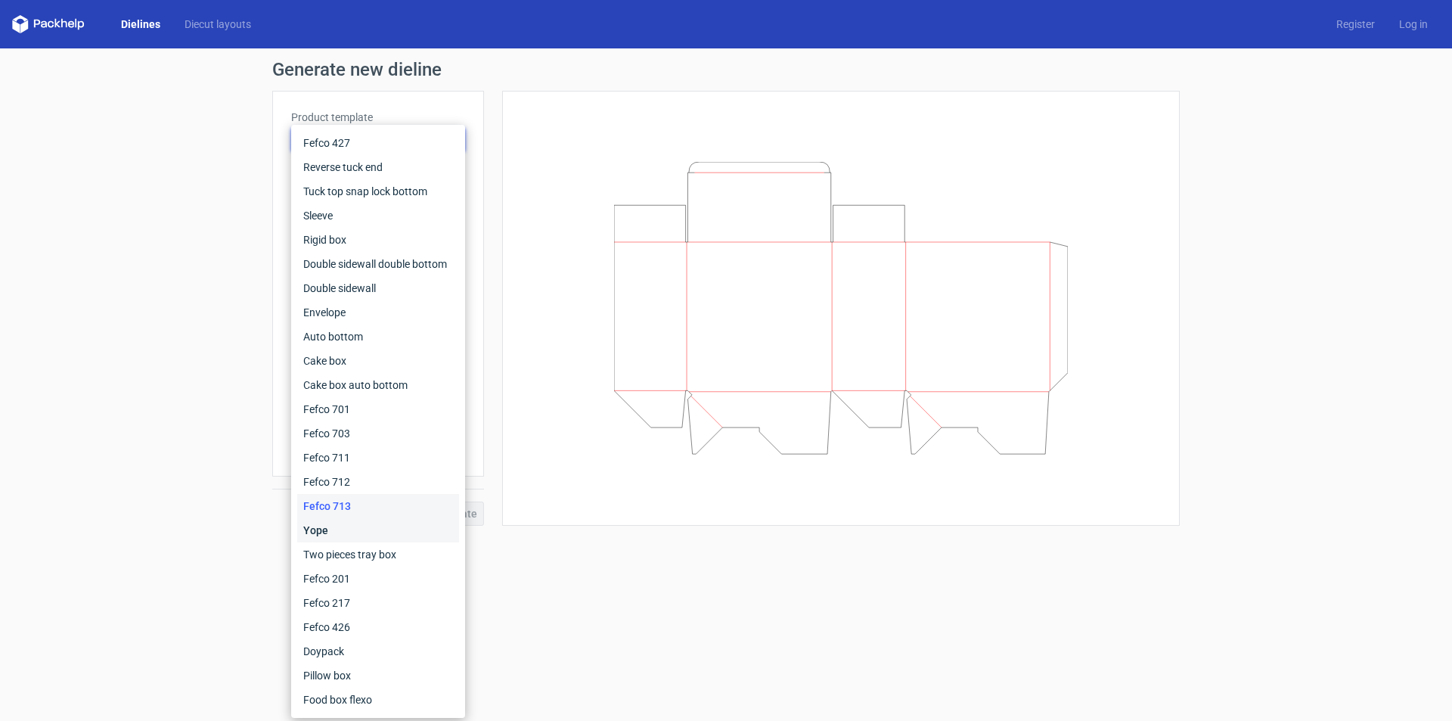
click at [321, 530] on div "Yope" at bounding box center [378, 530] width 162 height 24
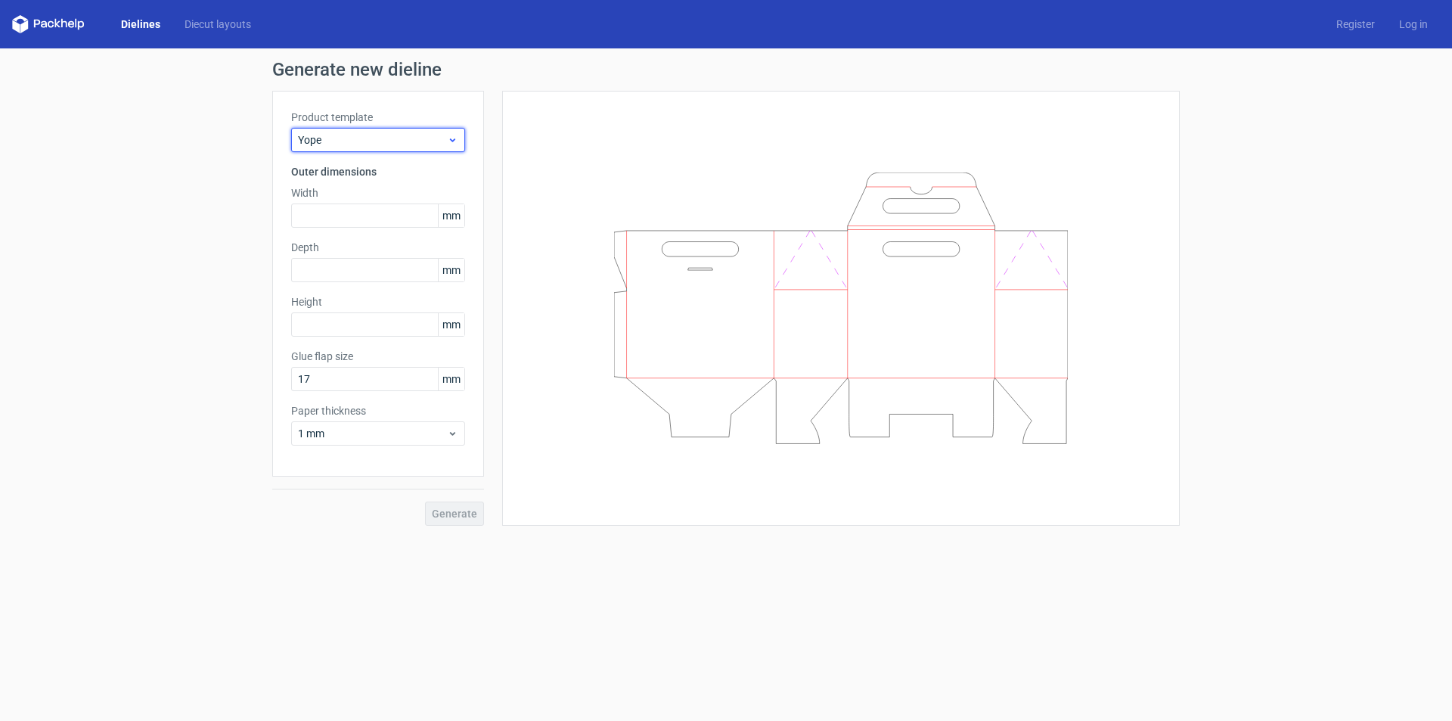
click at [433, 142] on span "Yope" at bounding box center [372, 139] width 149 height 15
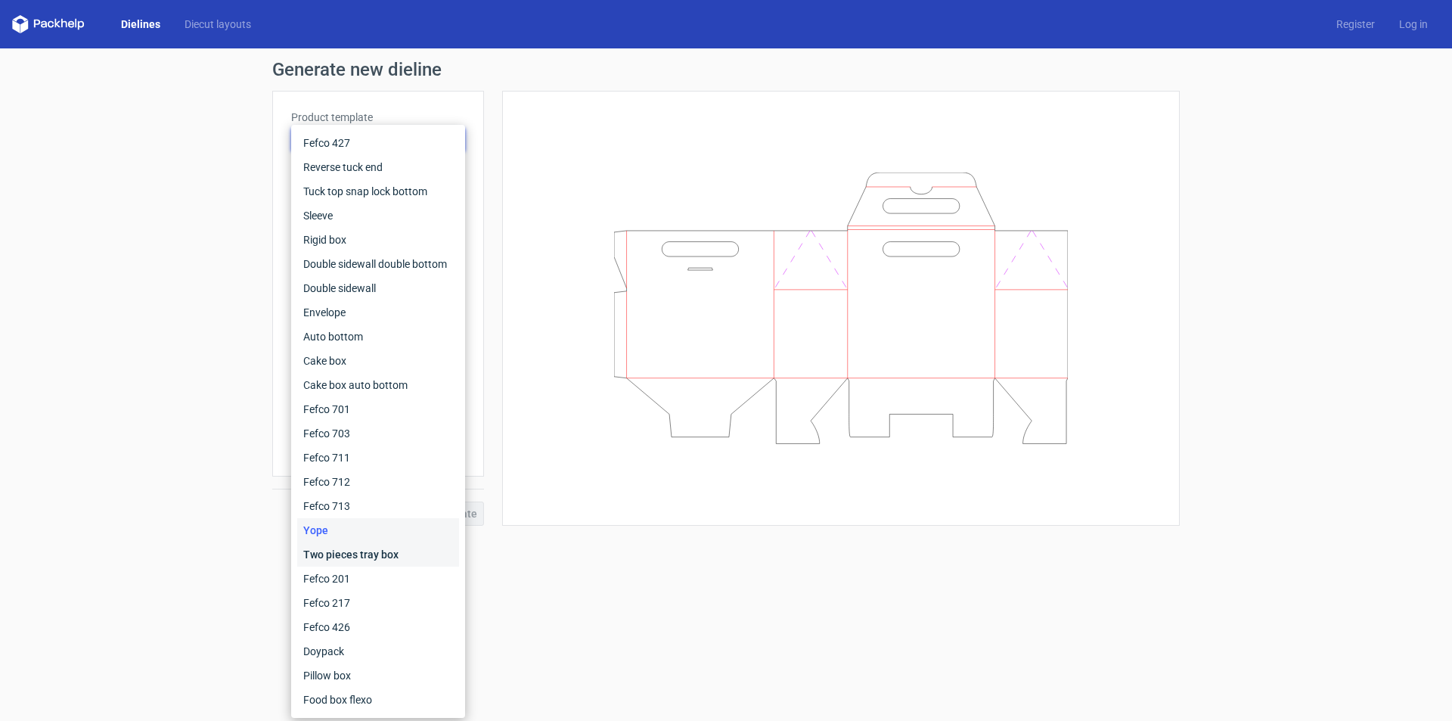
click at [334, 549] on div "Two pieces tray box" at bounding box center [378, 554] width 162 height 24
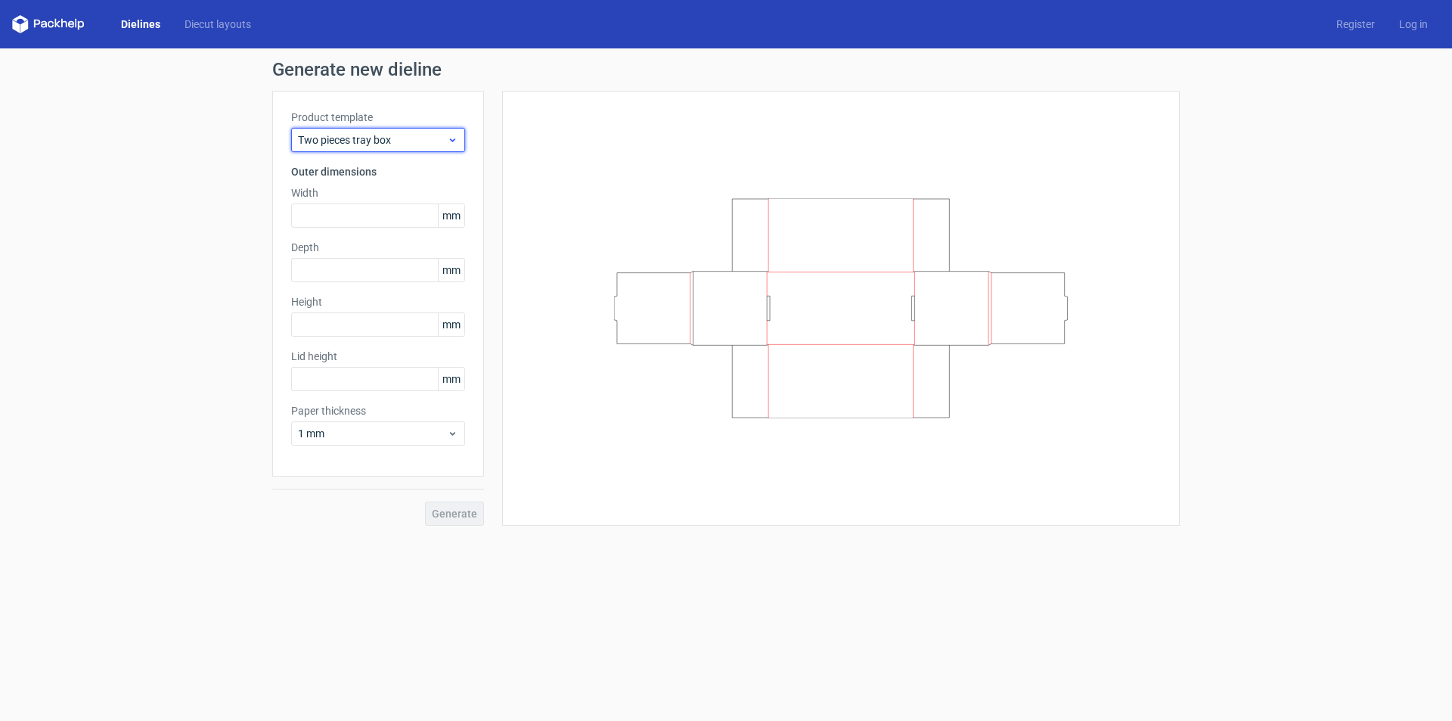
click at [388, 141] on span "Two pieces tray box" at bounding box center [372, 139] width 149 height 15
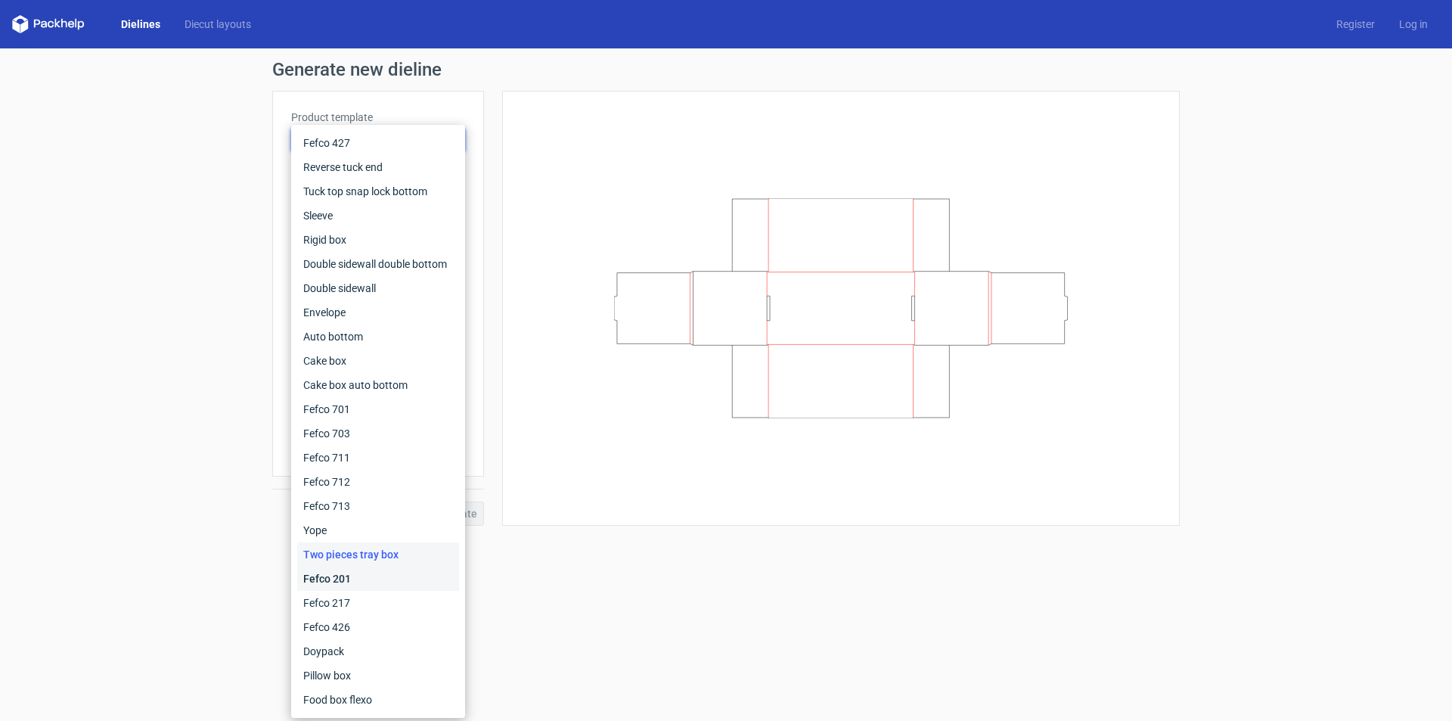
click at [333, 572] on div "Fefco 201" at bounding box center [378, 579] width 162 height 24
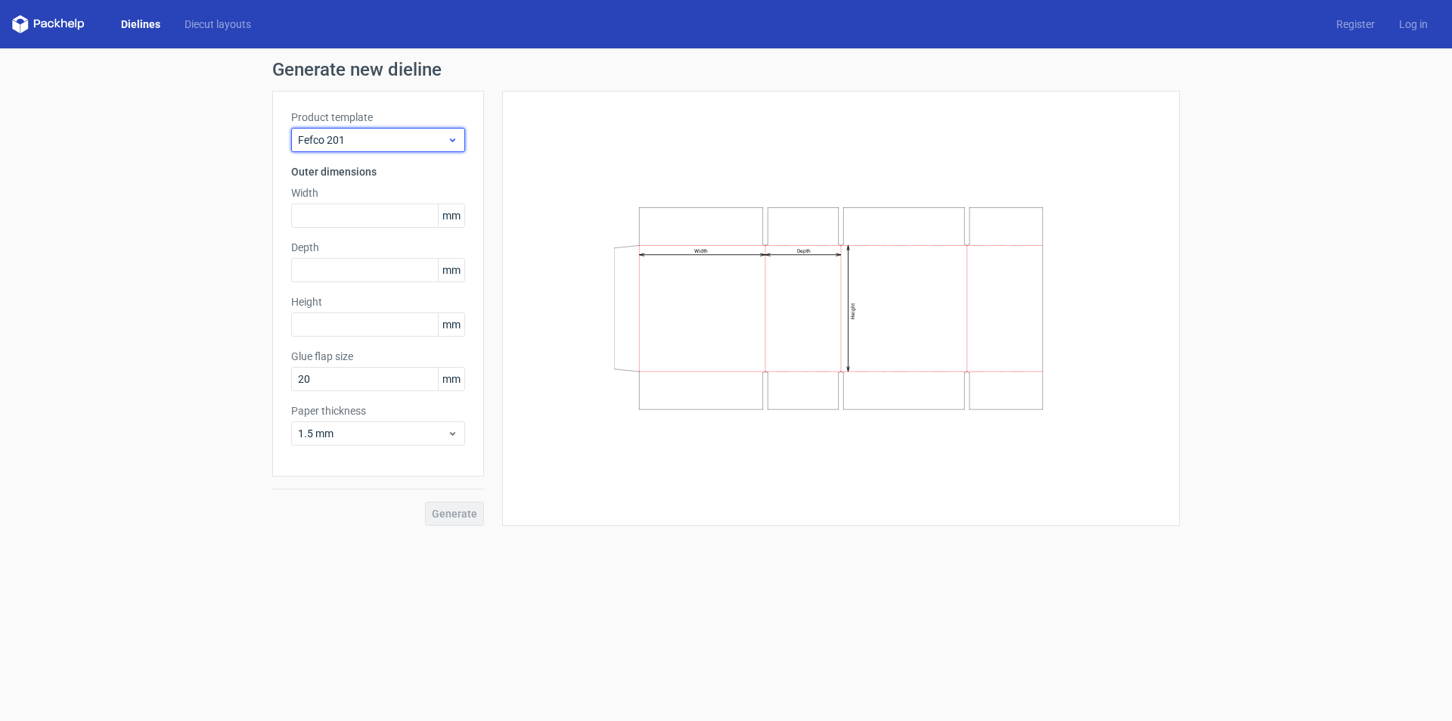
click at [398, 138] on span "Fefco 201" at bounding box center [372, 139] width 149 height 15
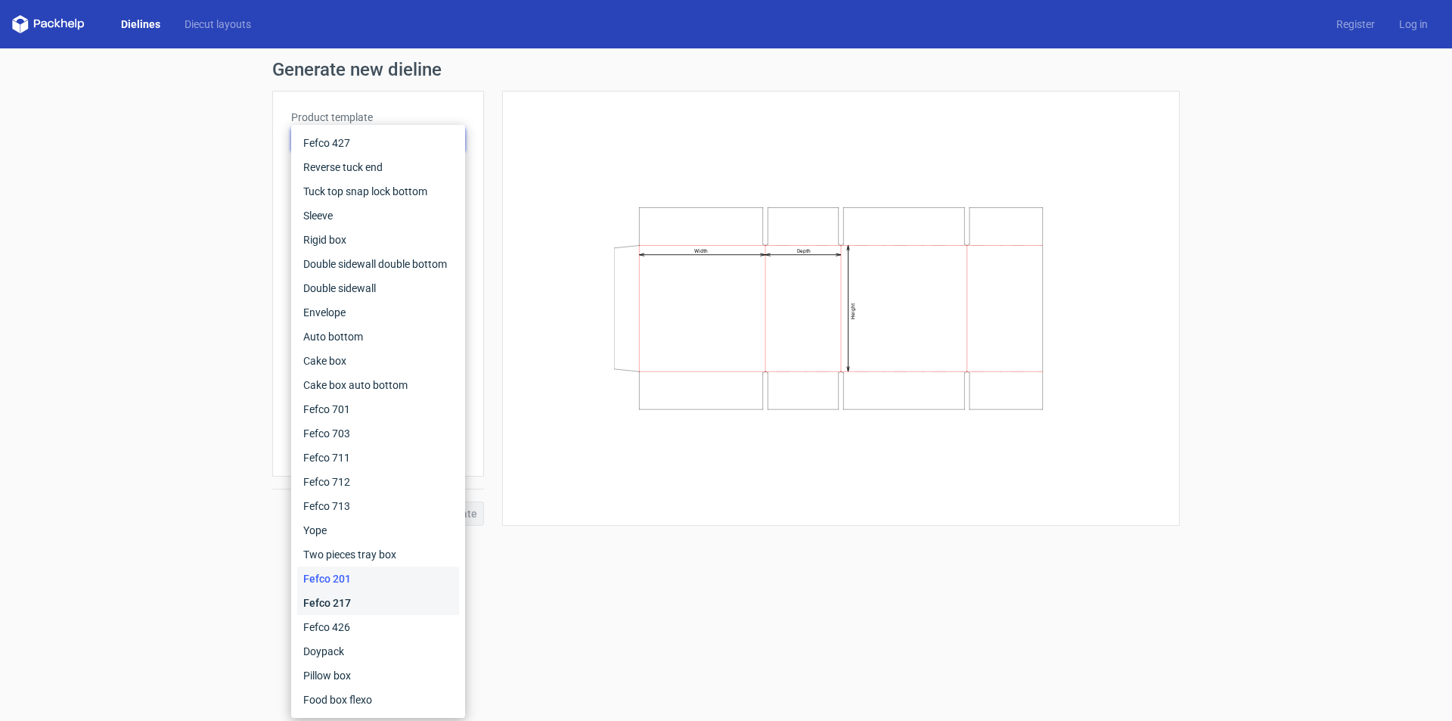
click at [362, 598] on div "Fefco 217" at bounding box center [378, 603] width 162 height 24
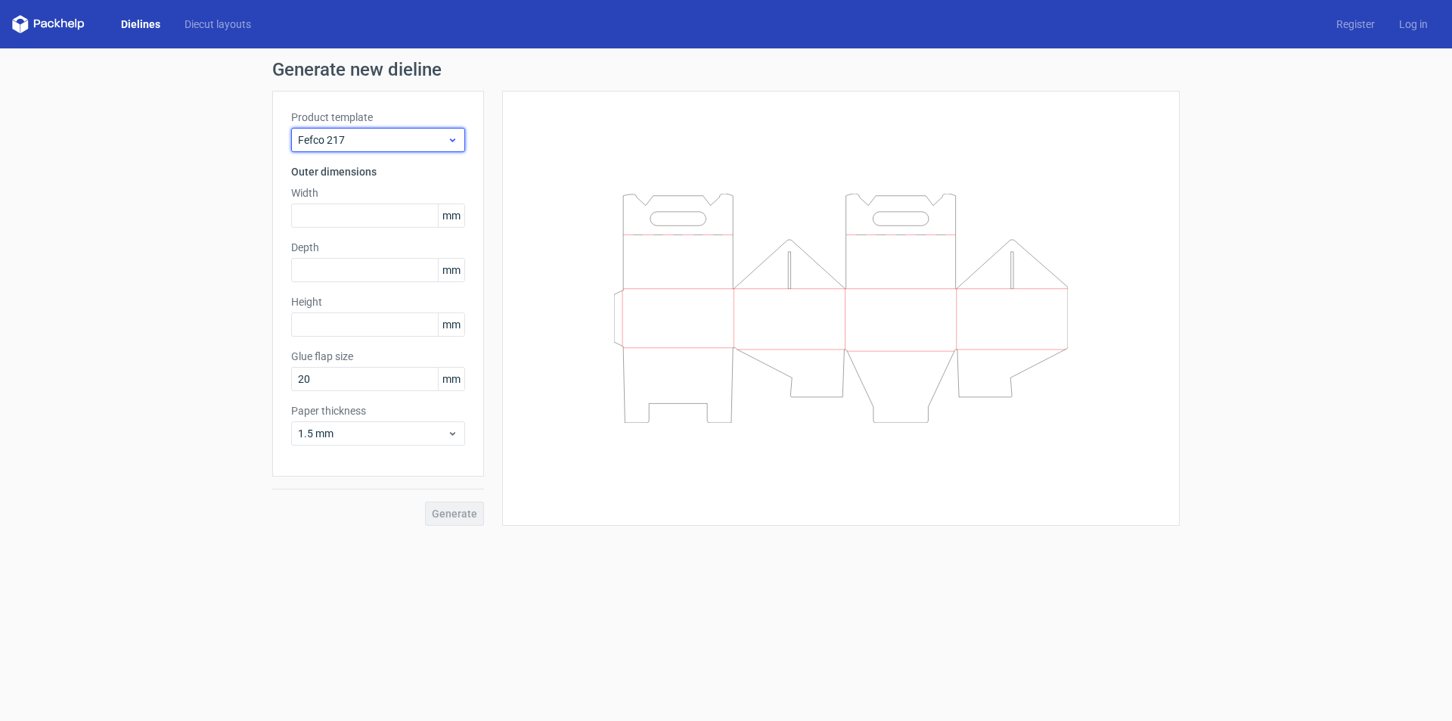
click at [391, 148] on div "Fefco 217" at bounding box center [378, 140] width 174 height 24
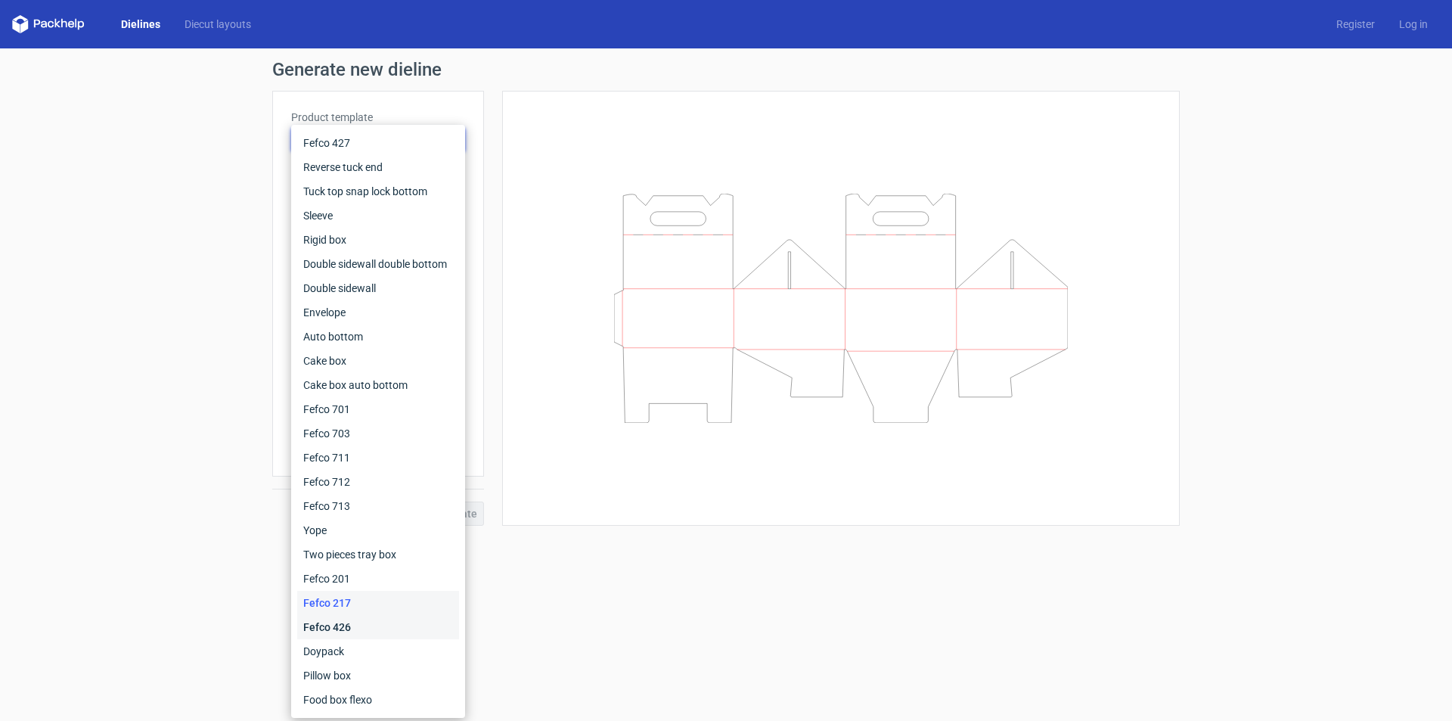
click at [345, 629] on div "Fefco 426" at bounding box center [378, 627] width 162 height 24
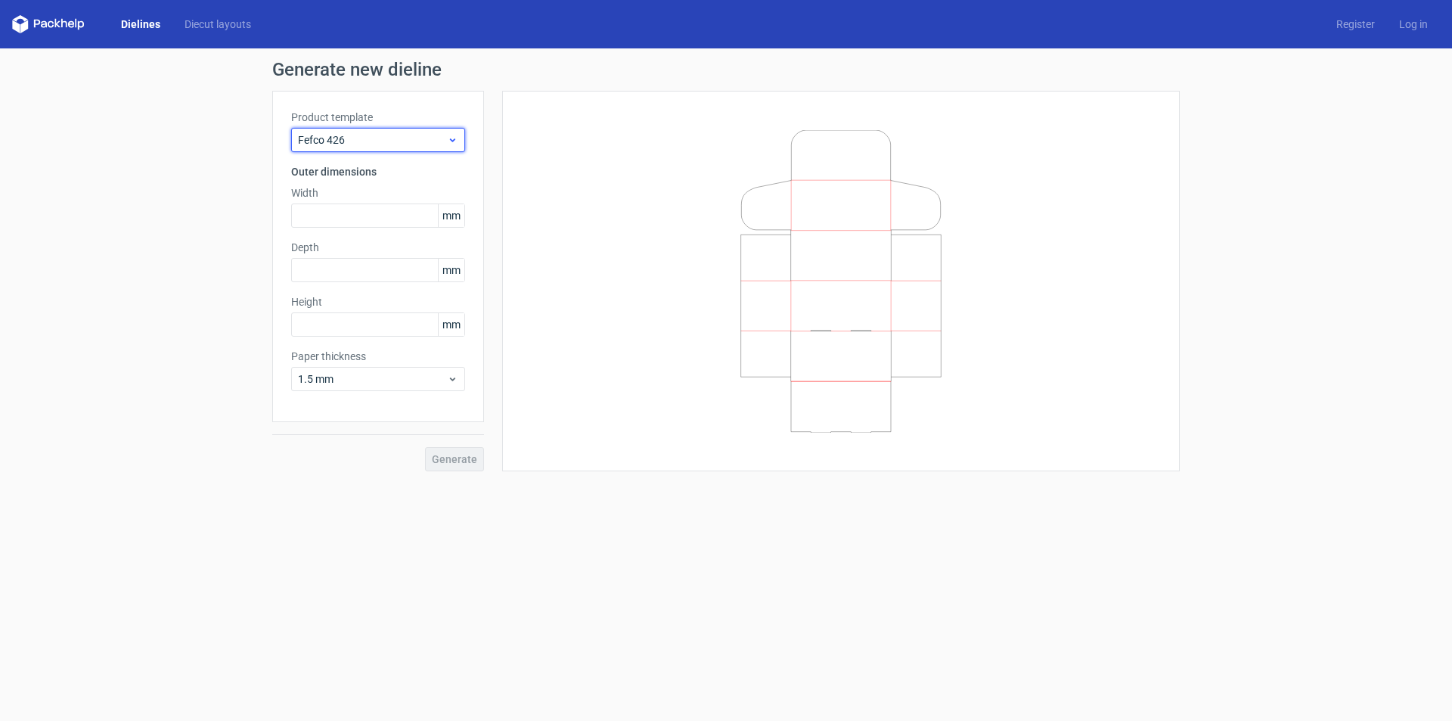
click at [376, 132] on span "Fefco 426" at bounding box center [372, 139] width 149 height 15
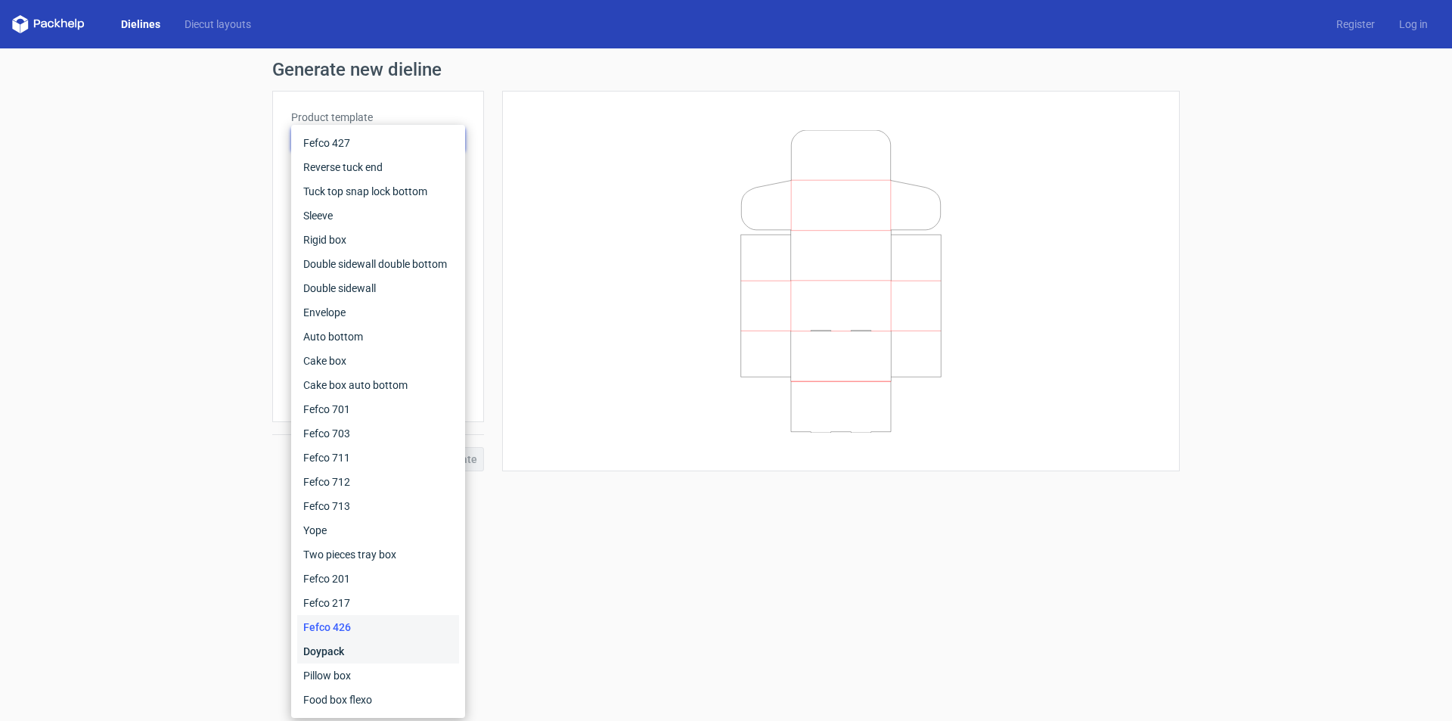
click at [332, 643] on div "Doypack" at bounding box center [378, 651] width 162 height 24
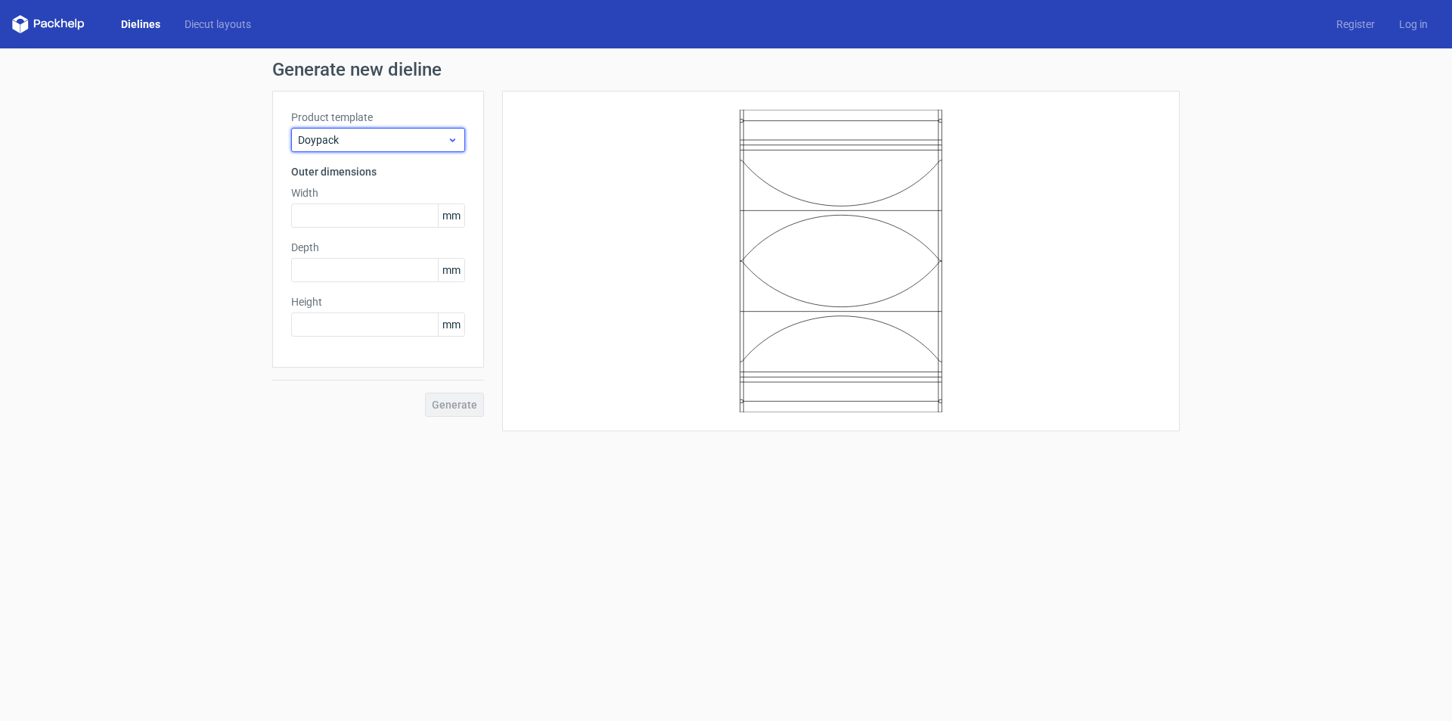
click at [371, 140] on span "Doypack" at bounding box center [372, 139] width 149 height 15
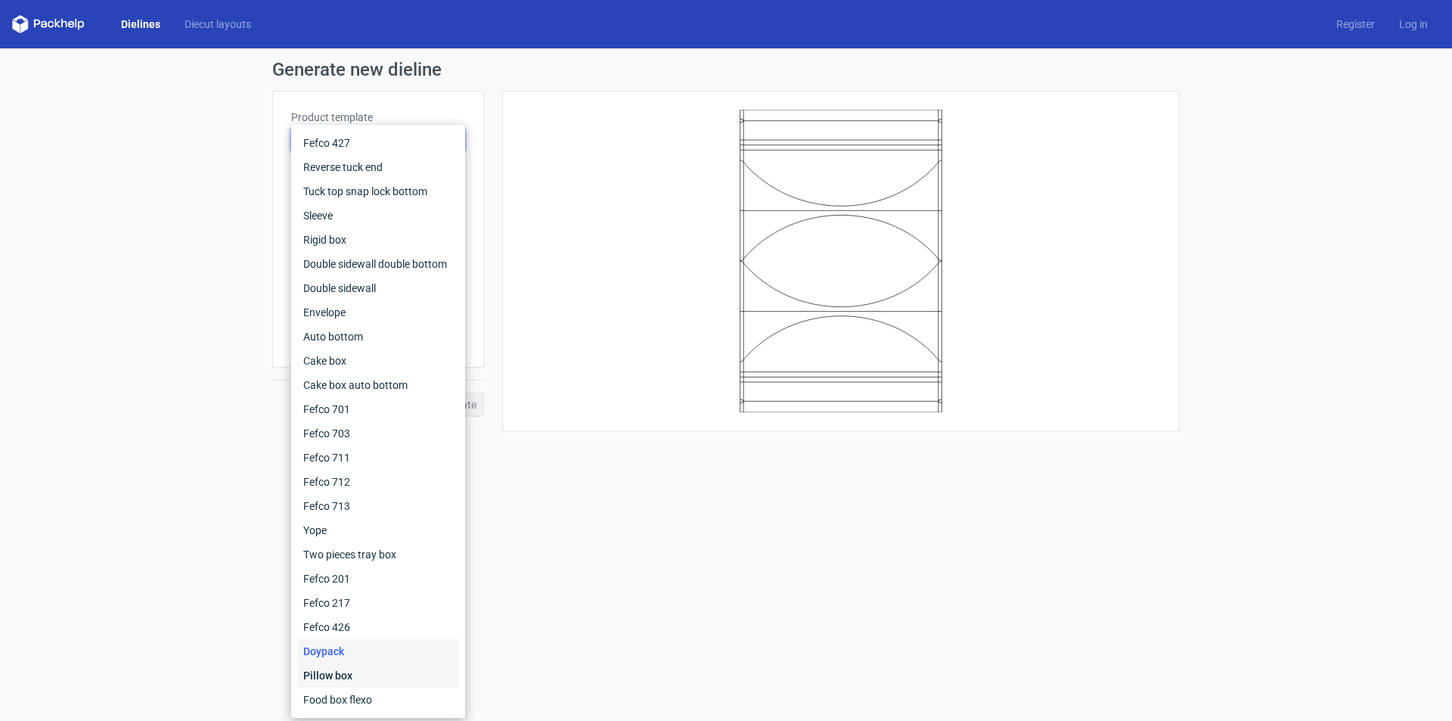
click at [343, 675] on div "Pillow box" at bounding box center [378, 675] width 162 height 24
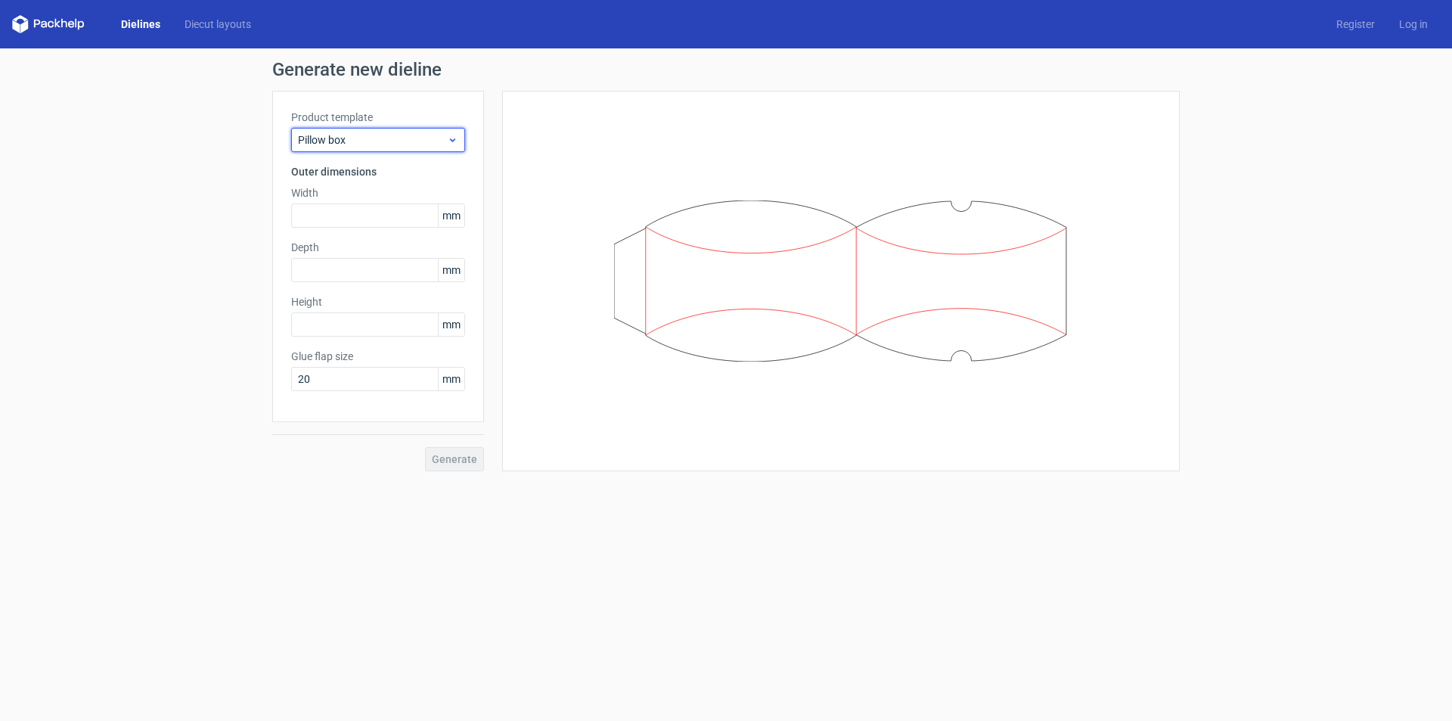
click at [407, 143] on span "Pillow box" at bounding box center [372, 139] width 149 height 15
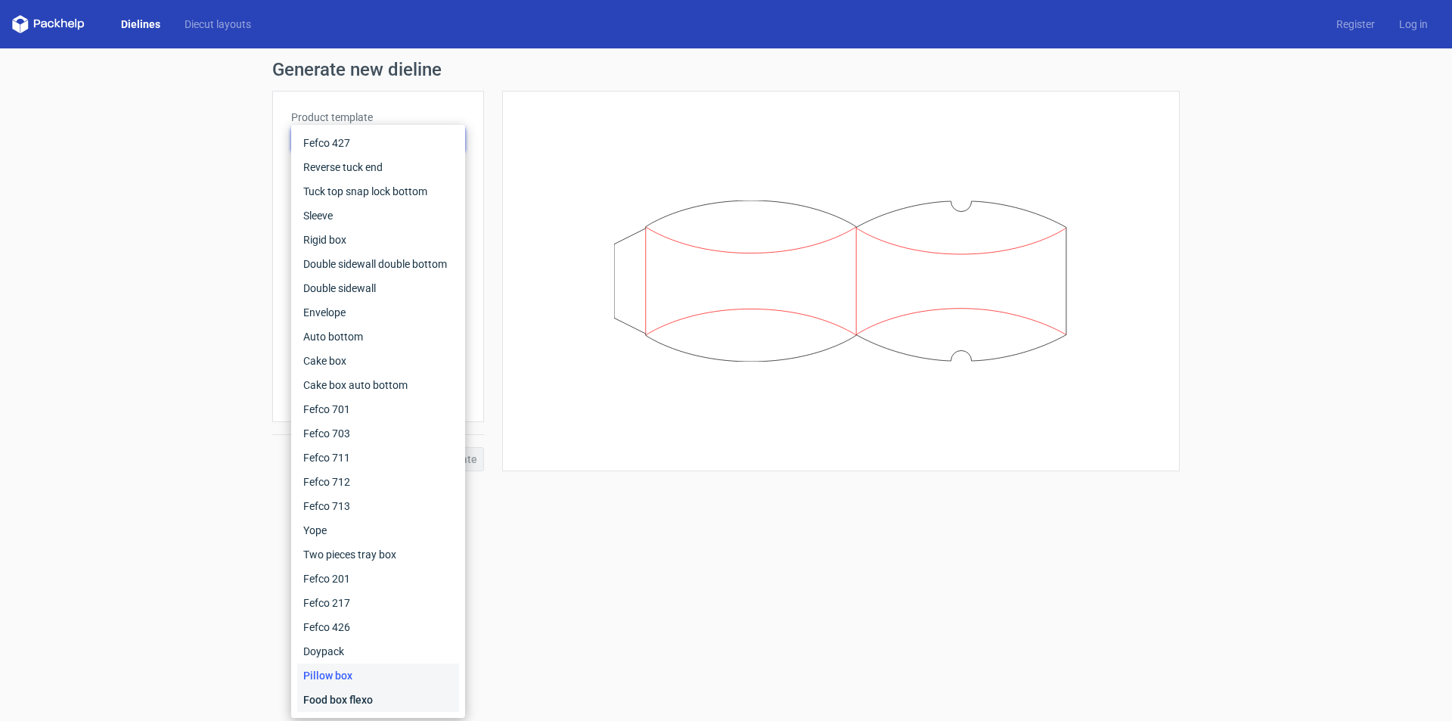
click at [365, 698] on div "Food box flexo" at bounding box center [378, 700] width 162 height 24
